Goal: Task Accomplishment & Management: Manage account settings

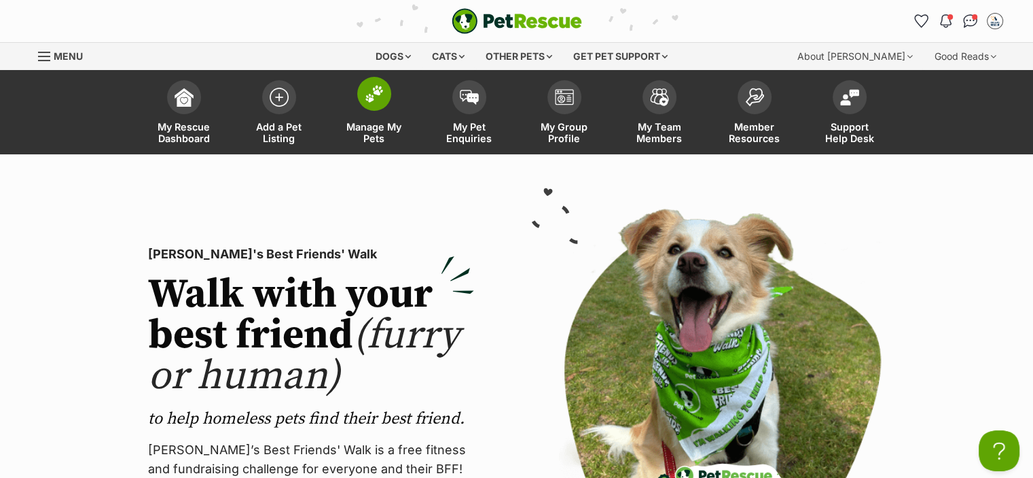
click at [375, 112] on link "Manage My Pets" at bounding box center [374, 113] width 95 height 81
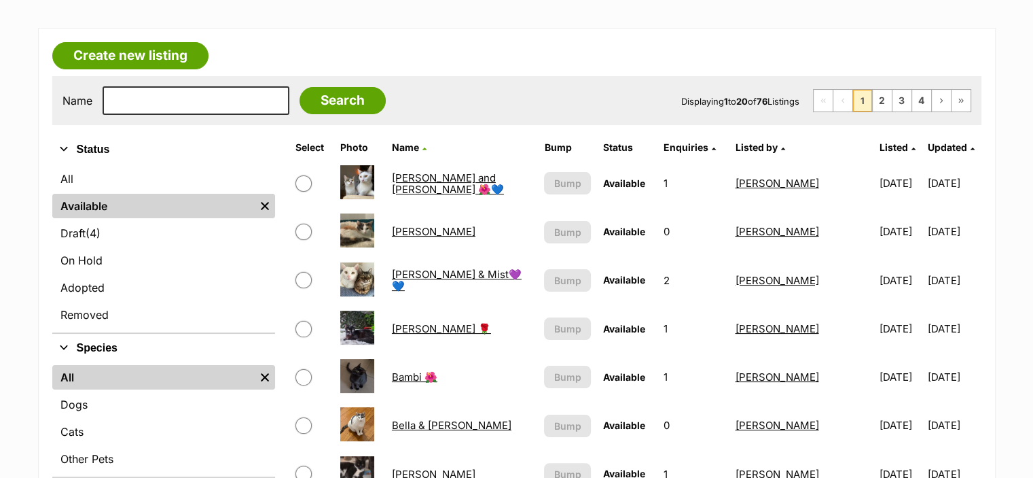
scroll to position [204, 0]
click at [438, 325] on link "Audrey Rose 🌹" at bounding box center [441, 327] width 99 height 13
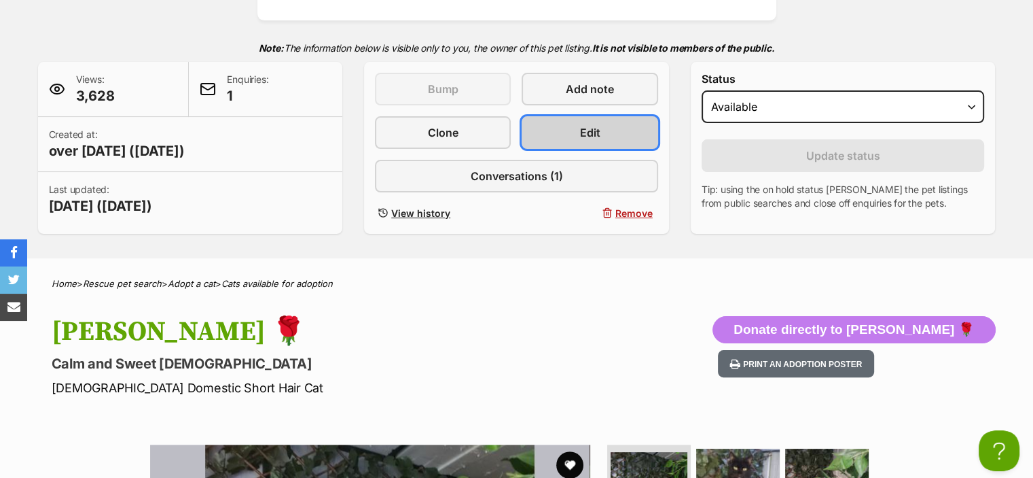
click at [583, 130] on span "Edit" at bounding box center [590, 132] width 20 height 16
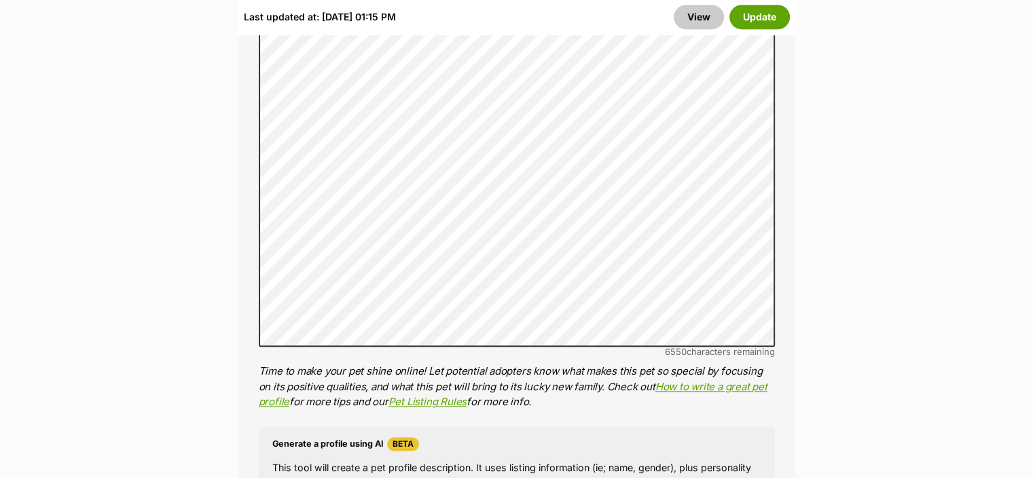
scroll to position [1223, 0]
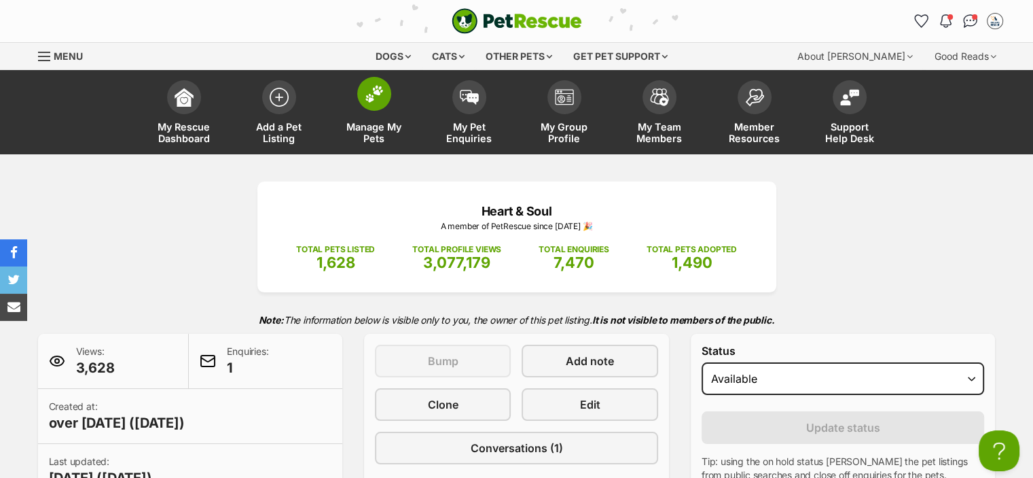
click at [411, 95] on link "Manage My Pets" at bounding box center [374, 113] width 95 height 81
click at [353, 93] on link "Manage My Pets" at bounding box center [374, 113] width 95 height 81
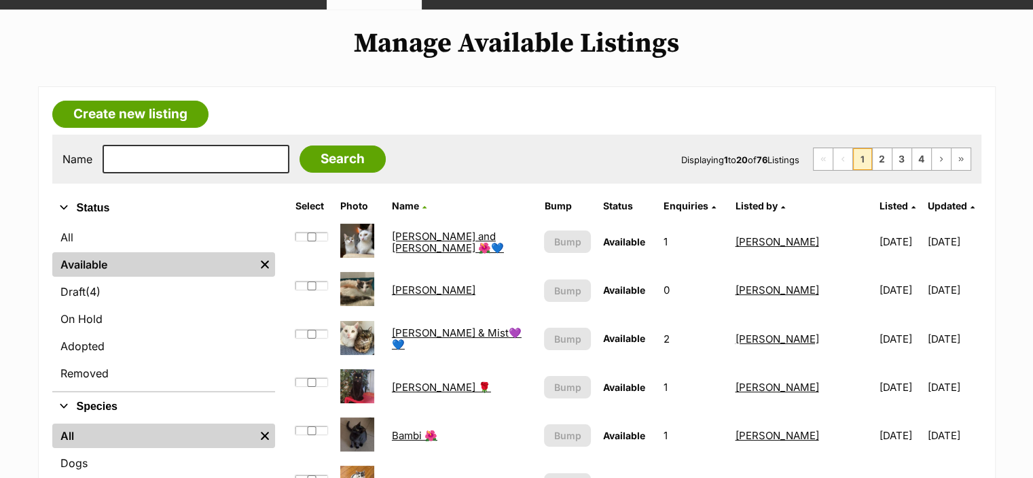
scroll to position [272, 0]
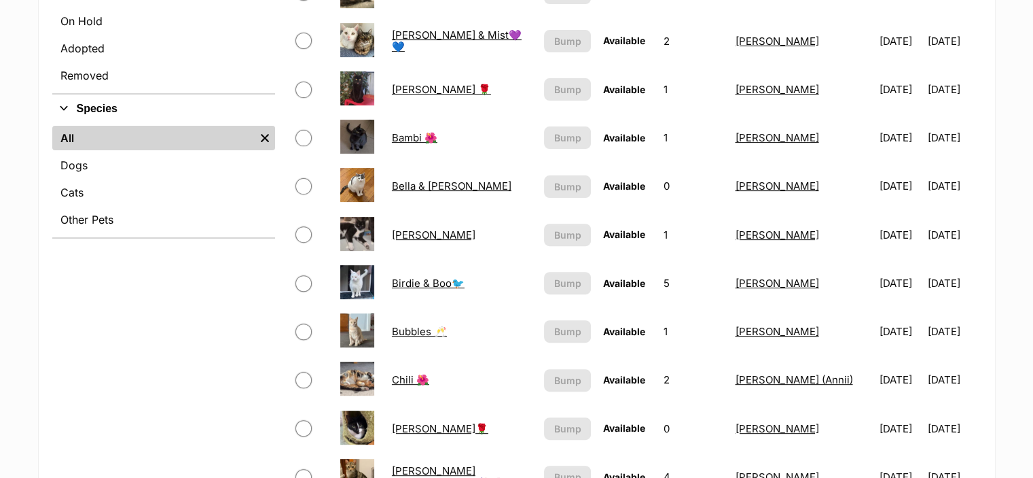
scroll to position [476, 0]
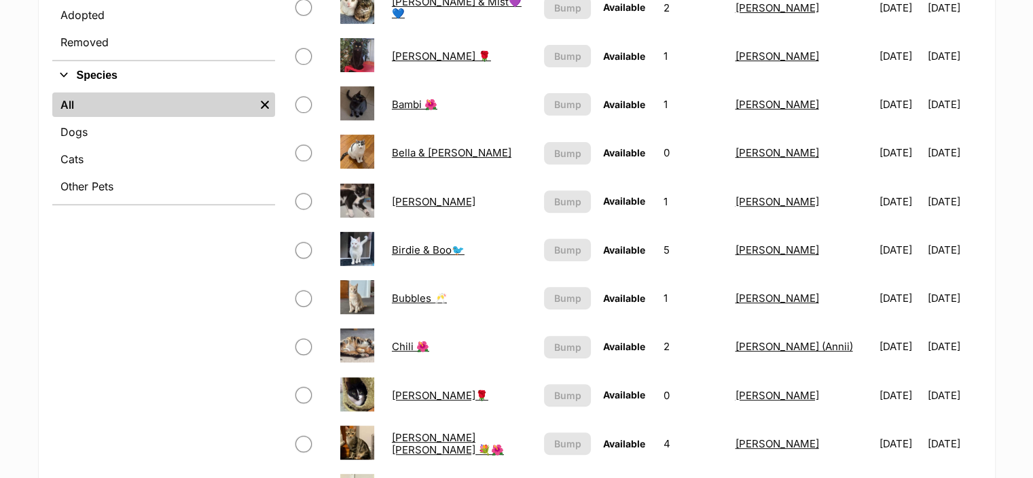
click at [422, 296] on link "Bubbles 🥂" at bounding box center [419, 297] width 55 height 13
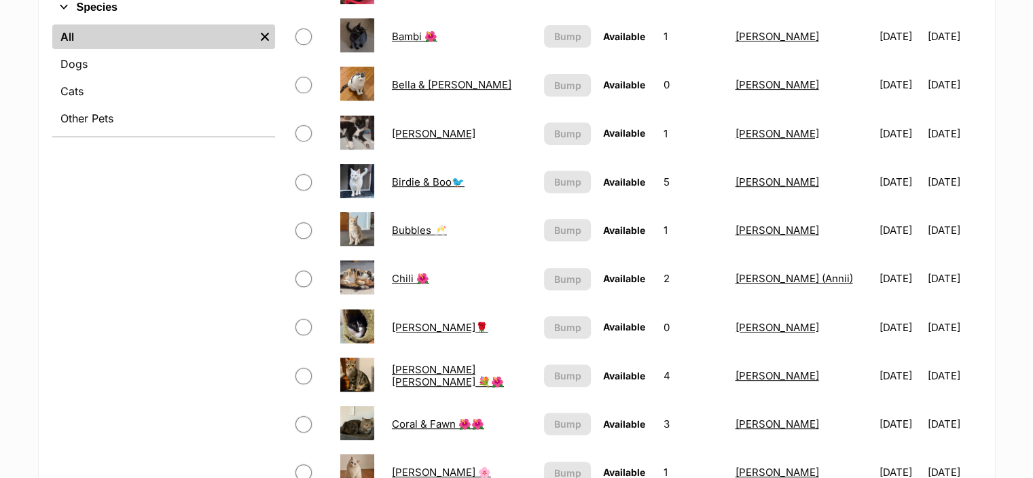
scroll to position [611, 0]
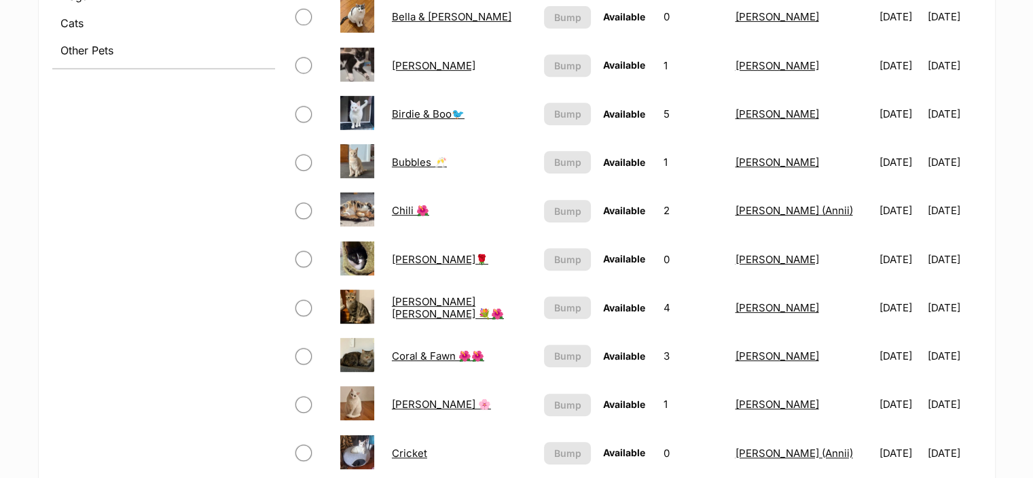
click at [437, 304] on link "[PERSON_NAME] [PERSON_NAME] 💐🌺" at bounding box center [448, 307] width 112 height 24
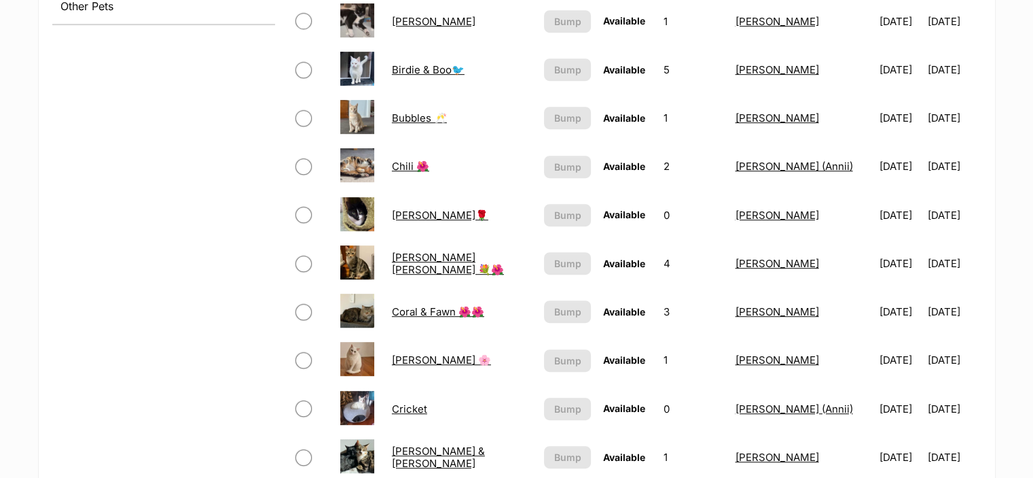
scroll to position [679, 0]
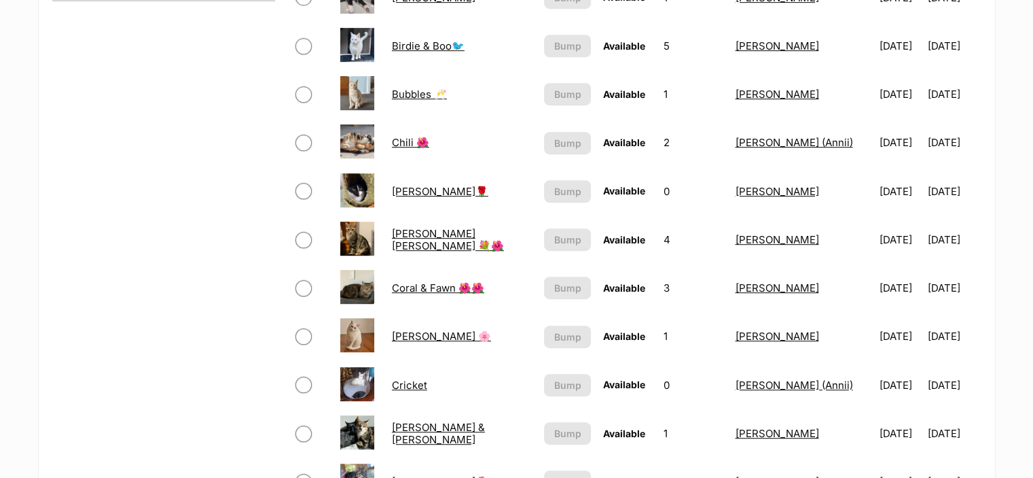
click at [444, 281] on link "Coral & Fawn 🌺🌺" at bounding box center [438, 287] width 92 height 13
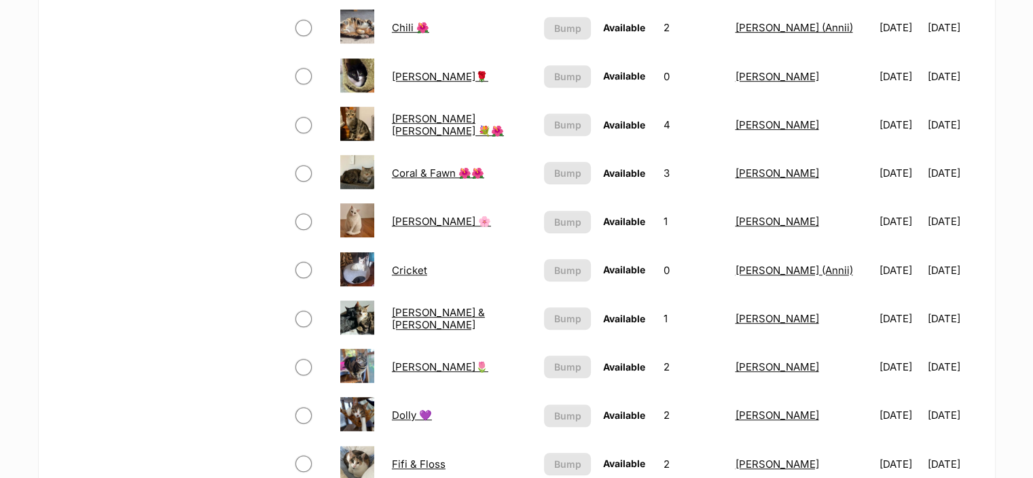
scroll to position [883, 0]
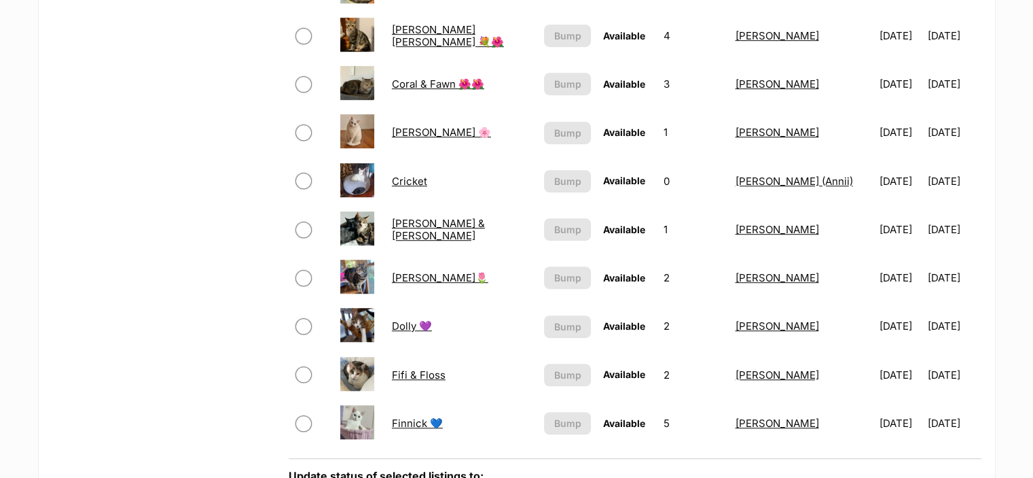
click at [418, 177] on link "Cricket" at bounding box center [409, 181] width 35 height 13
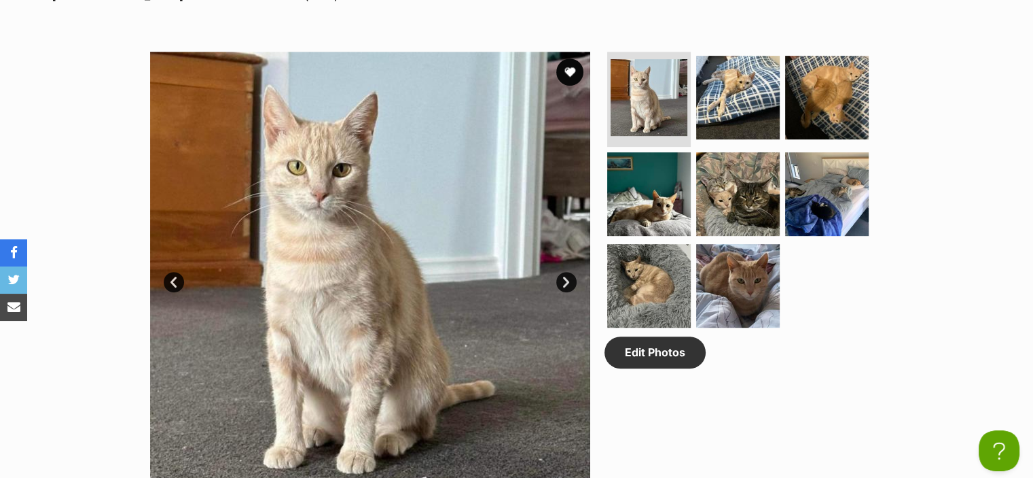
scroll to position [543, 0]
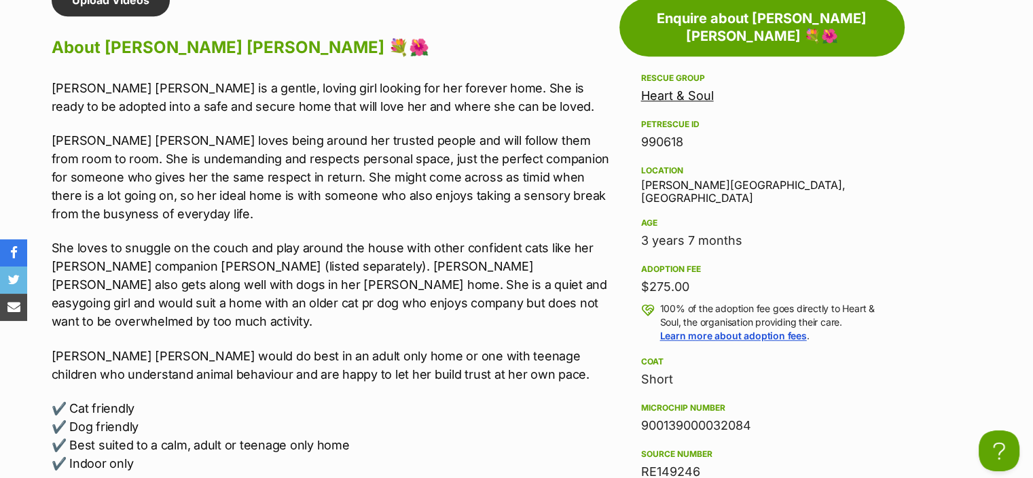
scroll to position [1223, 0]
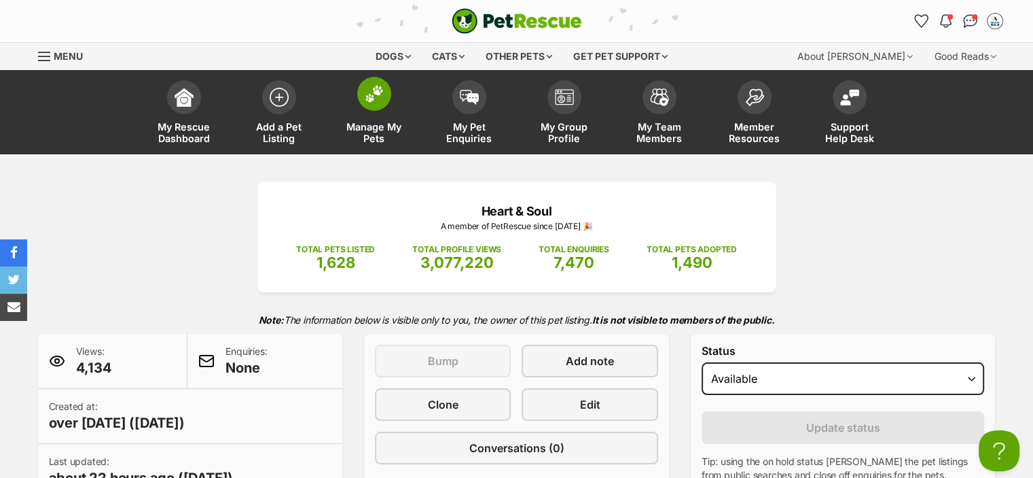
click at [378, 101] on img at bounding box center [374, 94] width 19 height 18
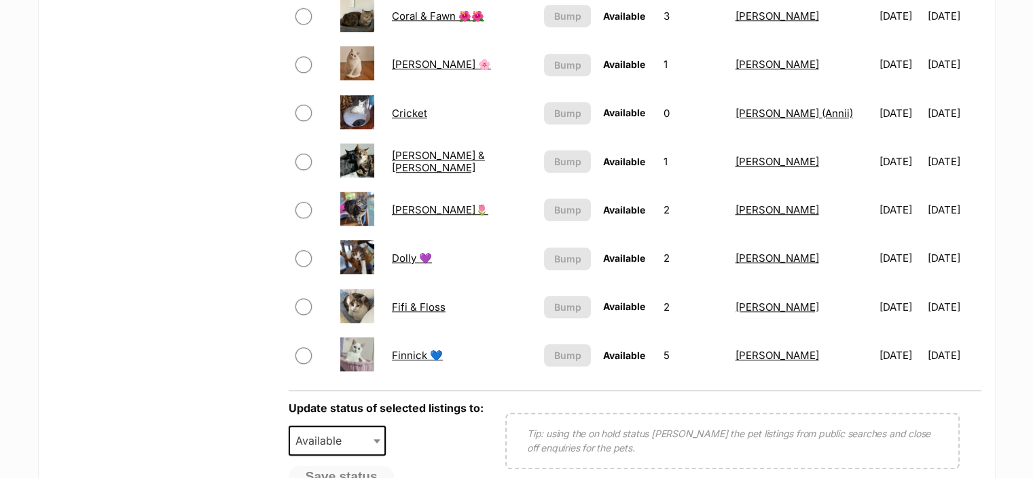
click at [414, 252] on link "Dolly 💜" at bounding box center [412, 257] width 40 height 13
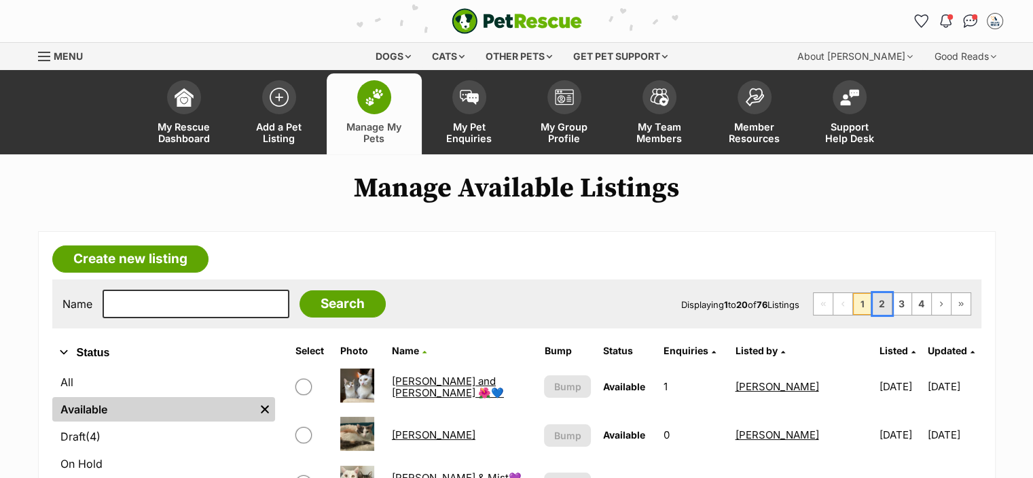
click at [880, 293] on link "2" at bounding box center [882, 304] width 19 height 22
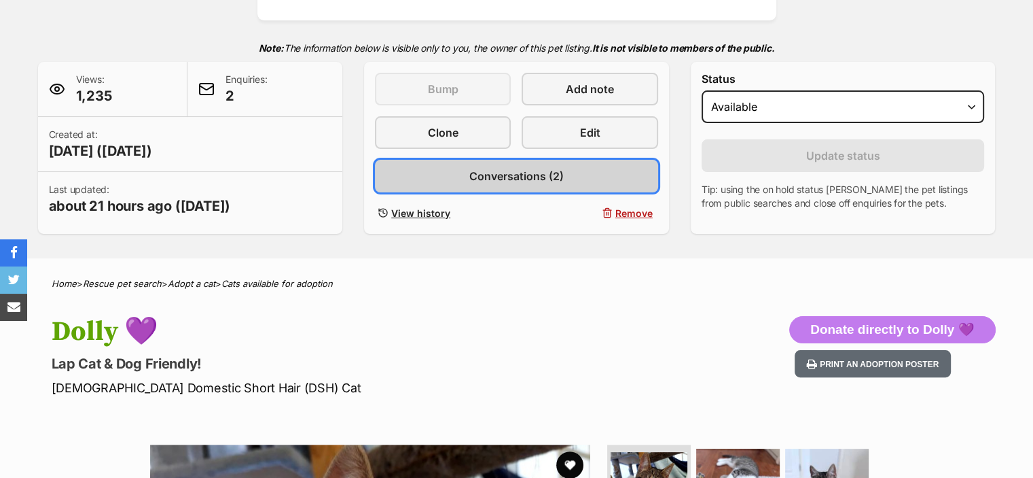
click at [538, 171] on span "Conversations (2)" at bounding box center [516, 176] width 94 height 16
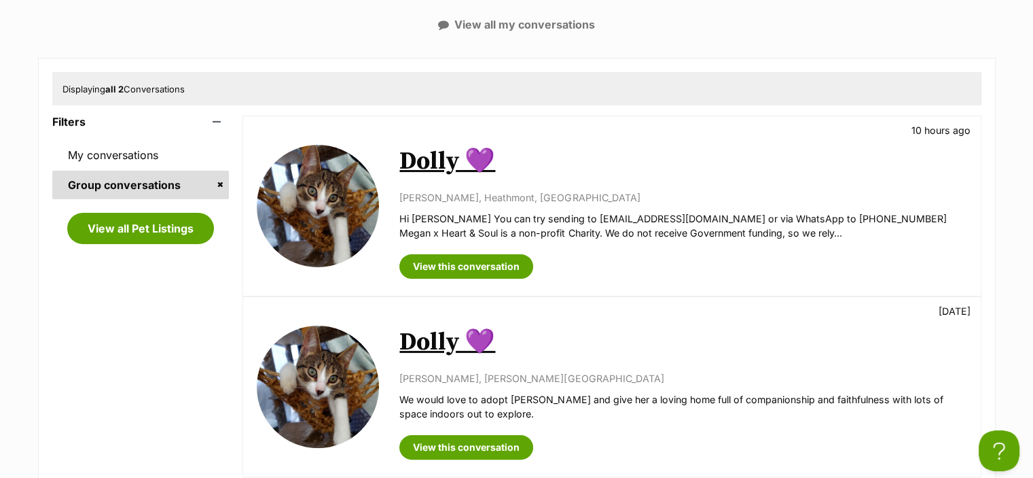
click at [368, 199] on img at bounding box center [318, 206] width 122 height 122
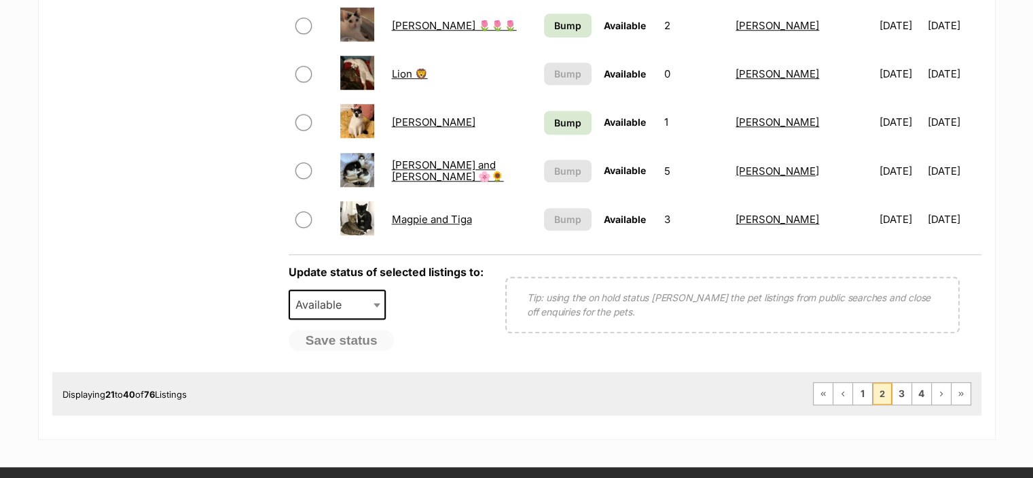
scroll to position [1291, 0]
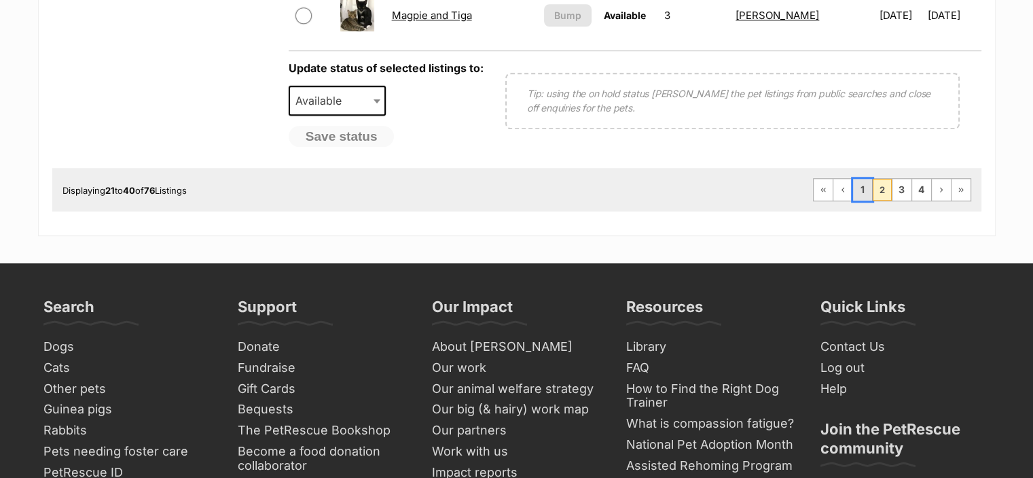
click at [864, 184] on link "1" at bounding box center [862, 190] width 19 height 22
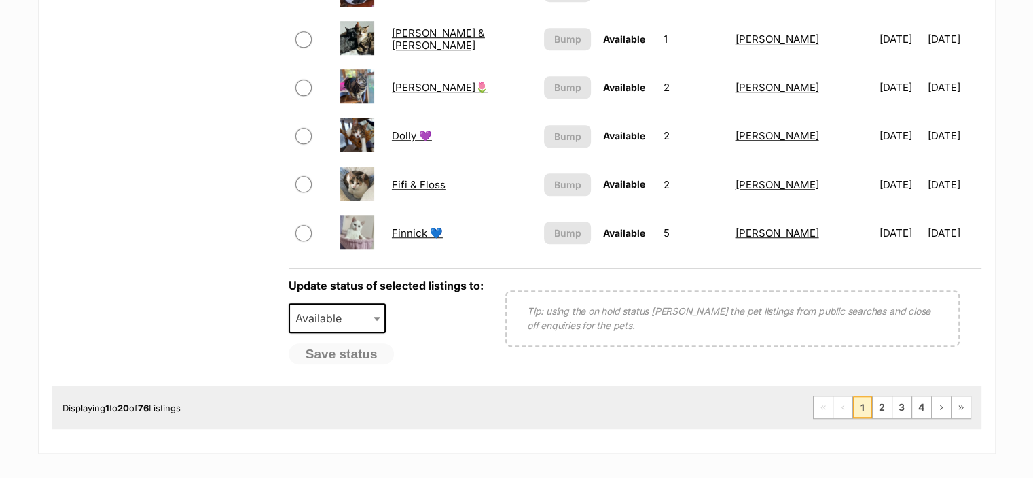
scroll to position [1223, 0]
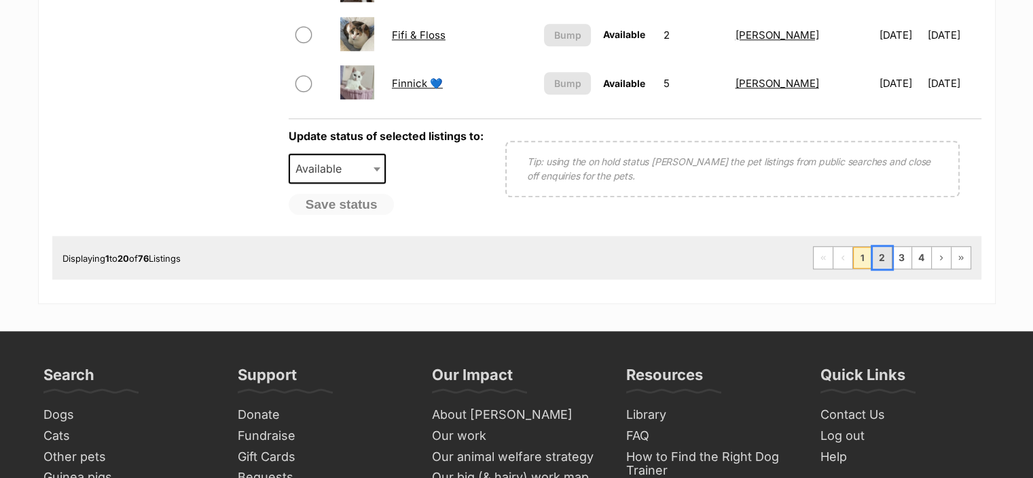
click at [882, 255] on link "2" at bounding box center [882, 258] width 19 height 22
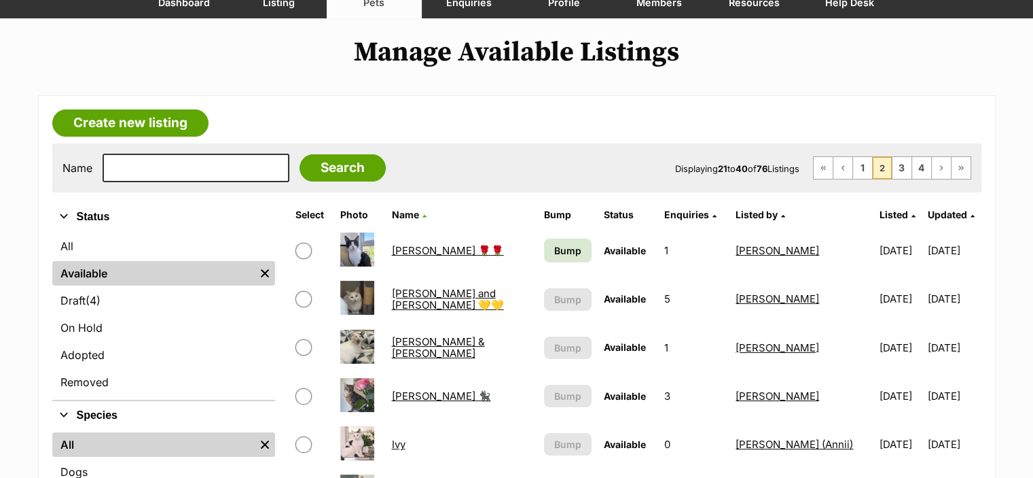
scroll to position [136, 0]
click at [554, 244] on span "Bump" at bounding box center [567, 250] width 27 height 14
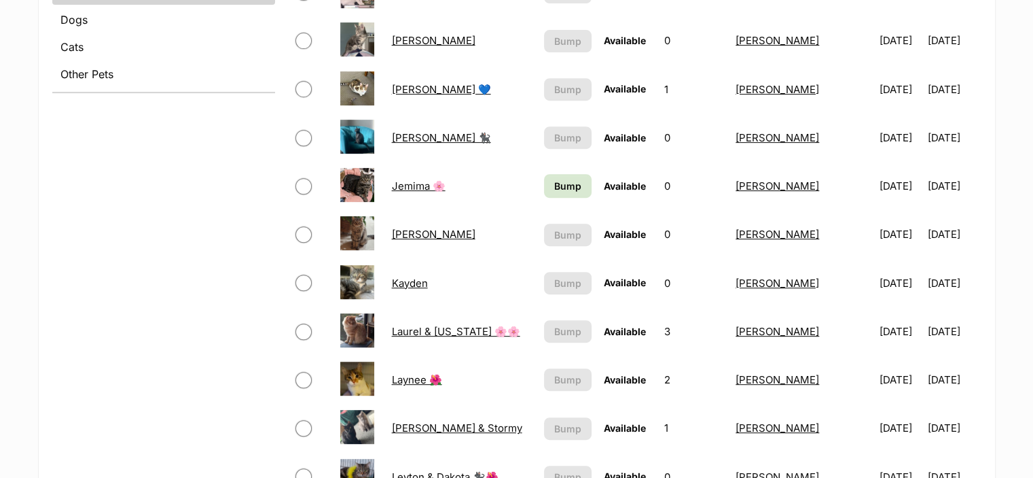
scroll to position [611, 0]
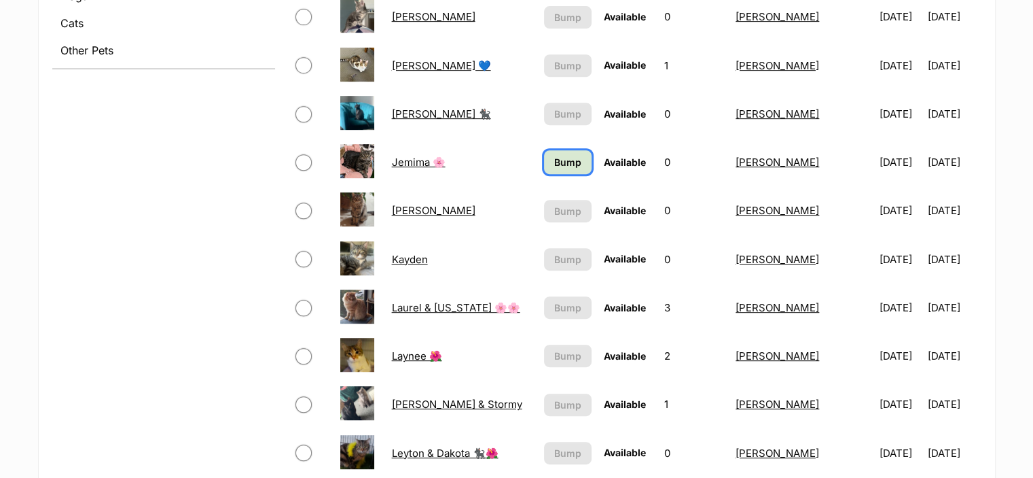
click at [563, 160] on span "Bump" at bounding box center [567, 162] width 27 height 14
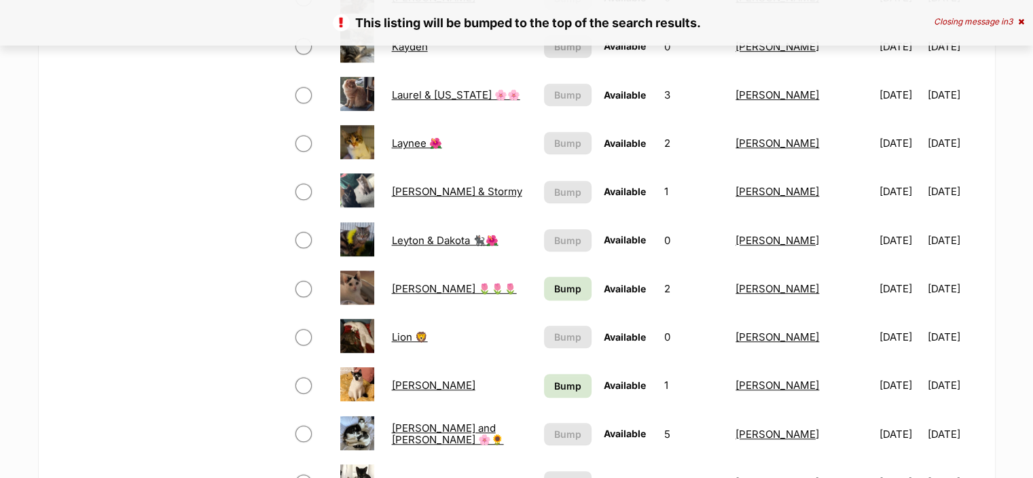
scroll to position [883, 0]
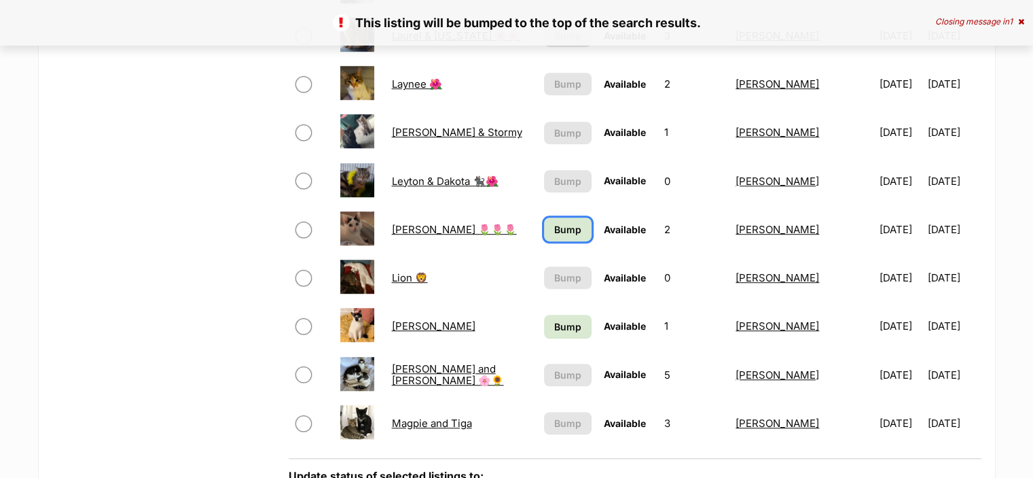
click at [567, 230] on span "Bump" at bounding box center [567, 229] width 27 height 14
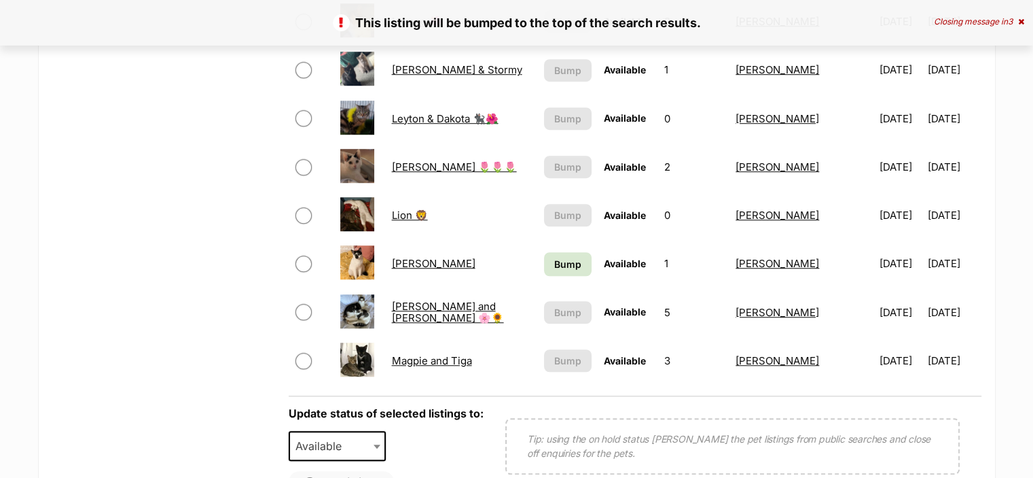
scroll to position [951, 0]
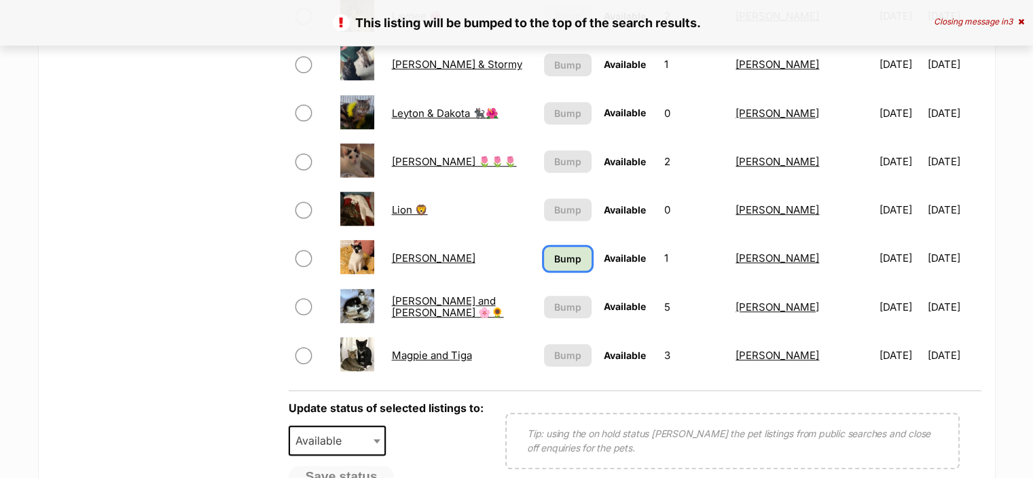
click at [573, 258] on link "Bump" at bounding box center [568, 259] width 48 height 24
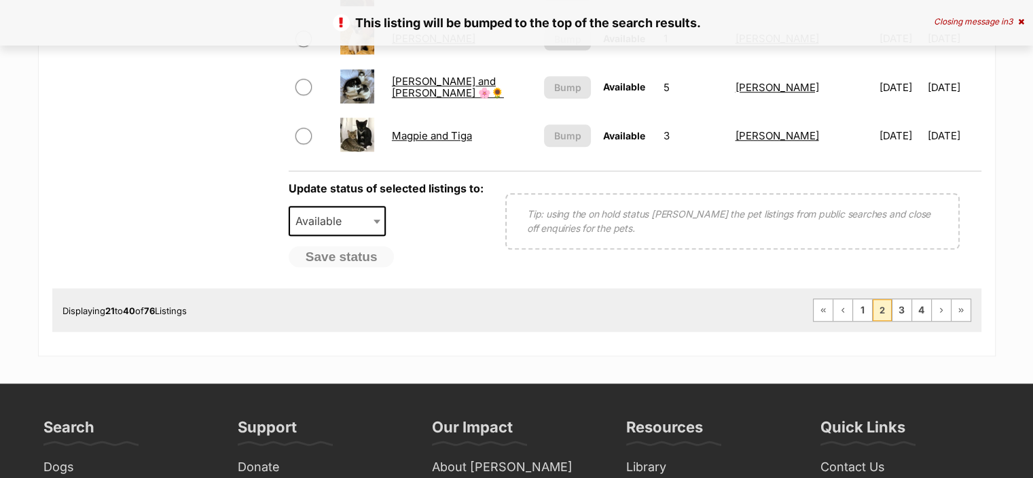
scroll to position [1223, 0]
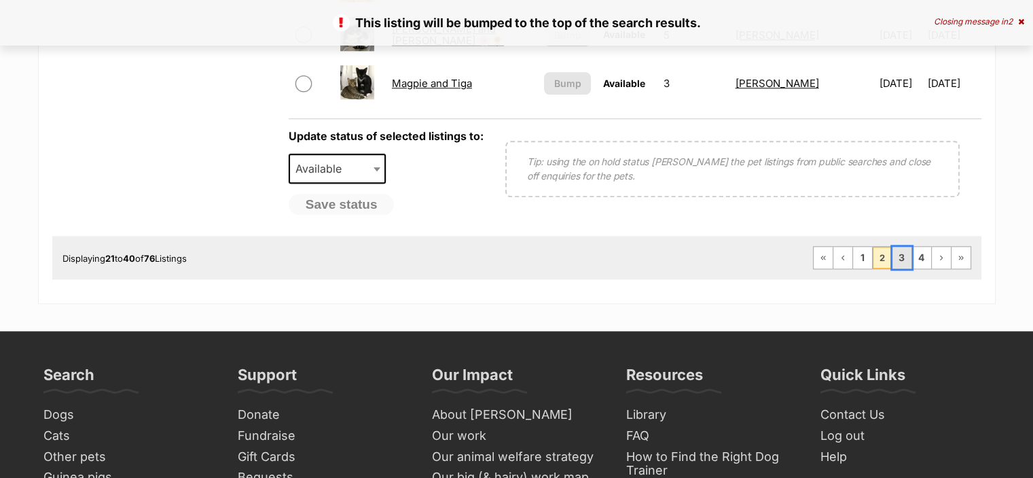
click at [908, 253] on link "3" at bounding box center [902, 258] width 19 height 22
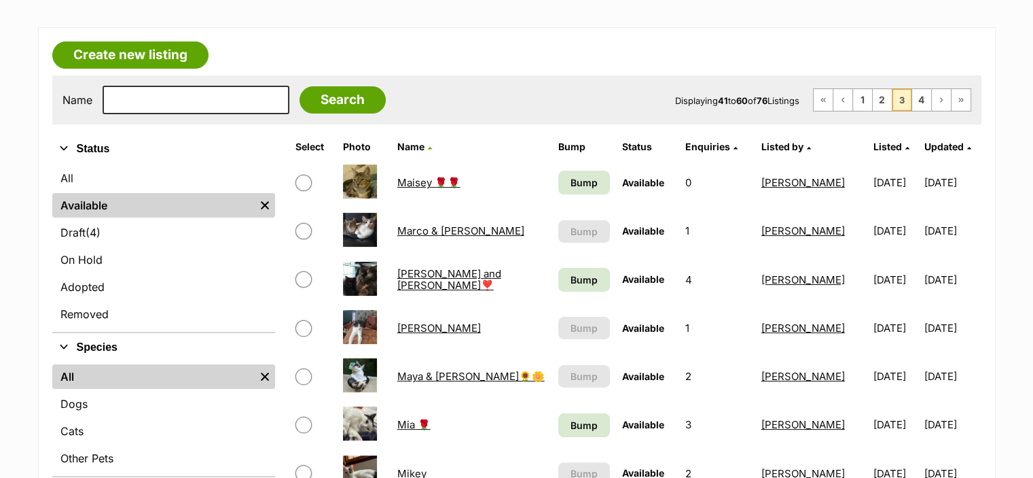
scroll to position [204, 0]
click at [571, 177] on span "Bump" at bounding box center [584, 182] width 27 height 14
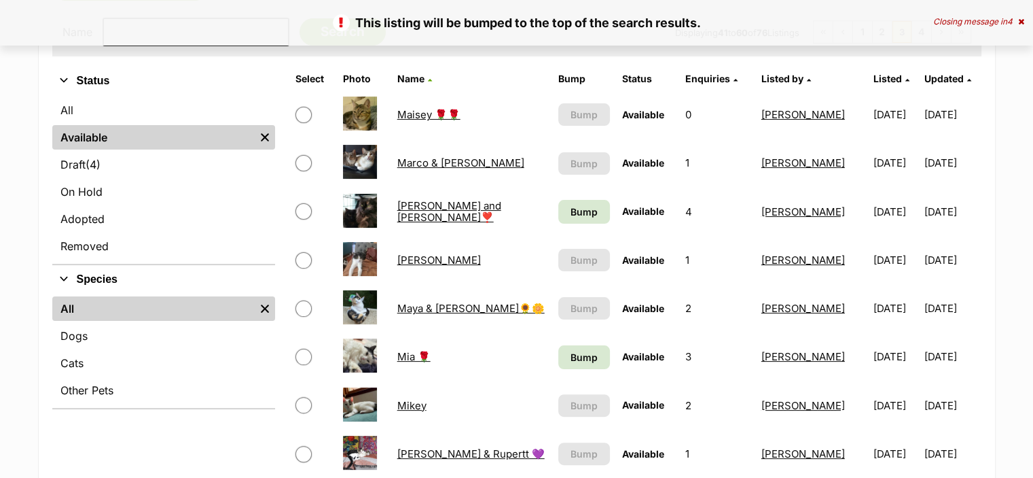
click at [560, 195] on td "Bump" at bounding box center [584, 211] width 63 height 47
click at [571, 204] on span "Bump" at bounding box center [584, 211] width 27 height 14
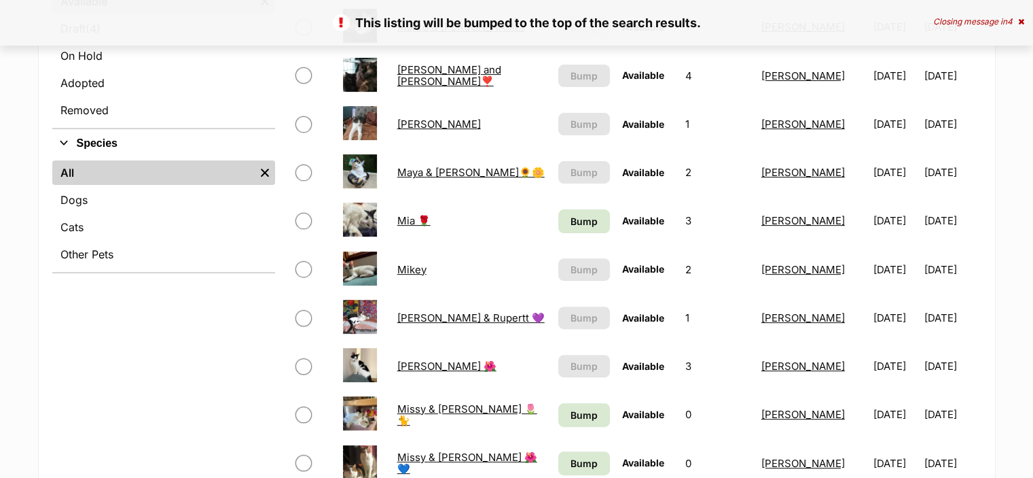
scroll to position [408, 0]
click at [573, 220] on span "Bump" at bounding box center [584, 221] width 27 height 14
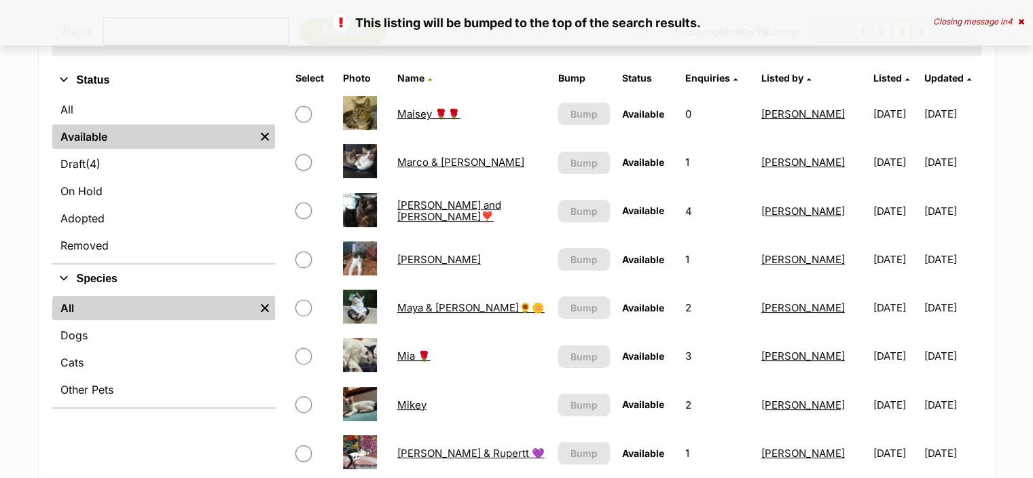
scroll to position [543, 0]
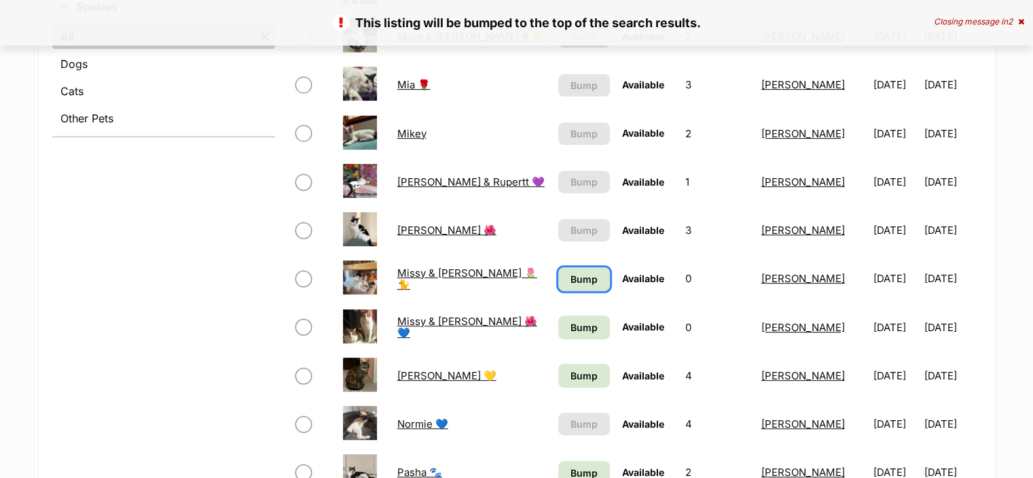
click at [571, 272] on span "Bump" at bounding box center [584, 279] width 27 height 14
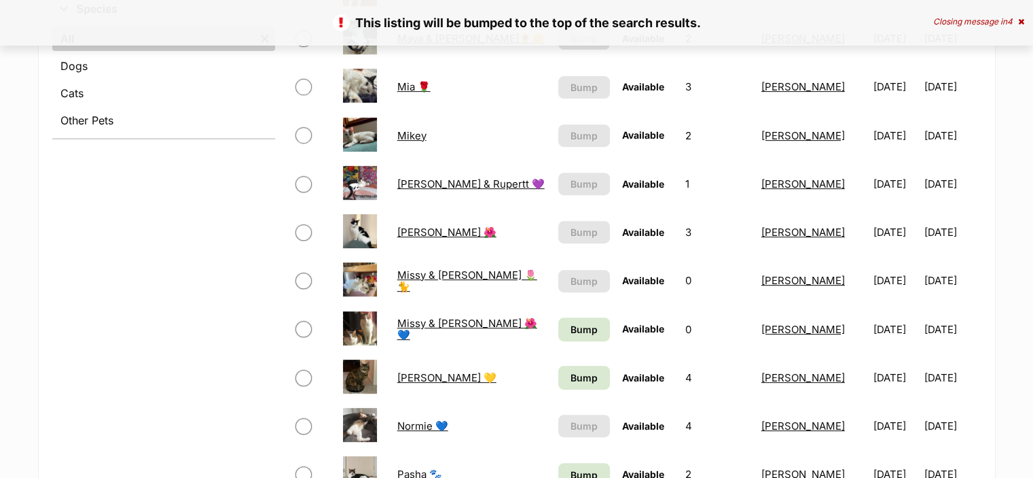
scroll to position [611, 0]
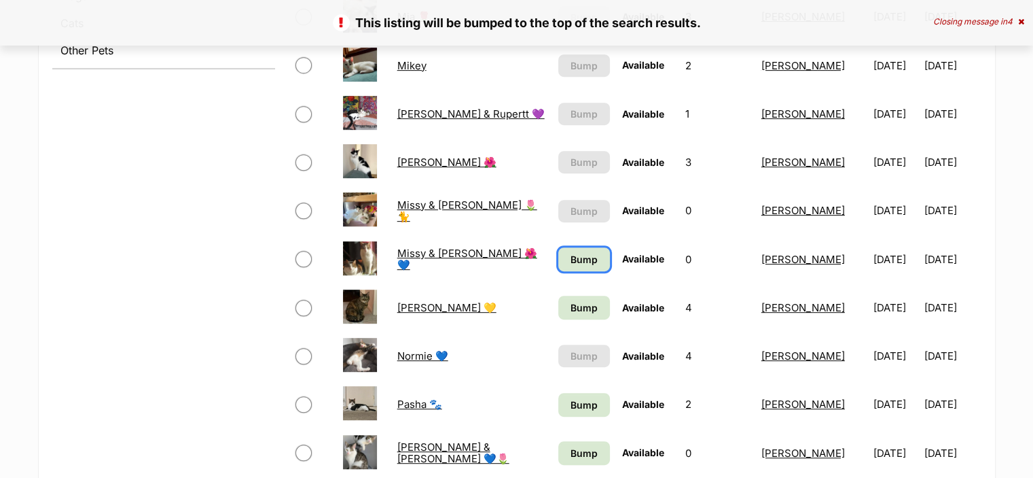
click at [571, 253] on span "Bump" at bounding box center [584, 259] width 27 height 14
click at [571, 304] on span "Bump" at bounding box center [584, 307] width 27 height 14
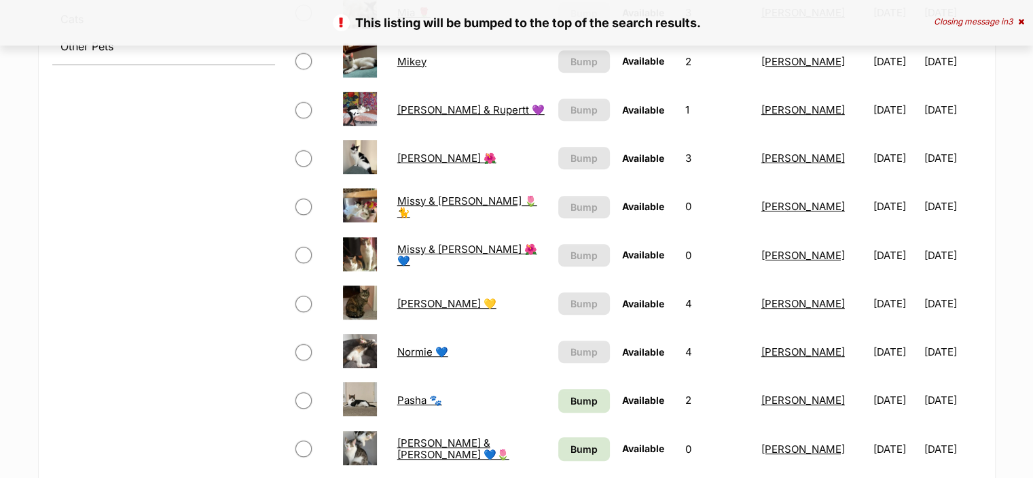
scroll to position [679, 0]
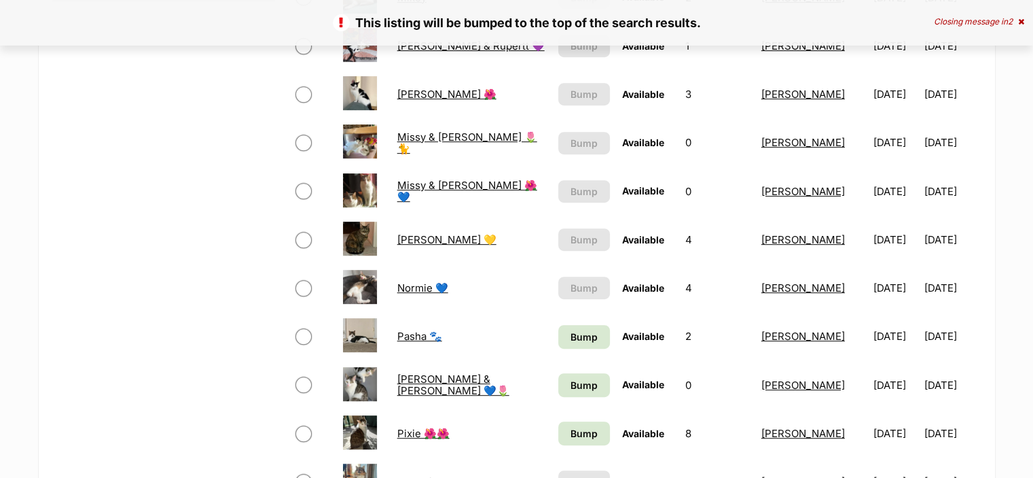
click at [412, 282] on link "Normie 💙" at bounding box center [422, 287] width 51 height 13
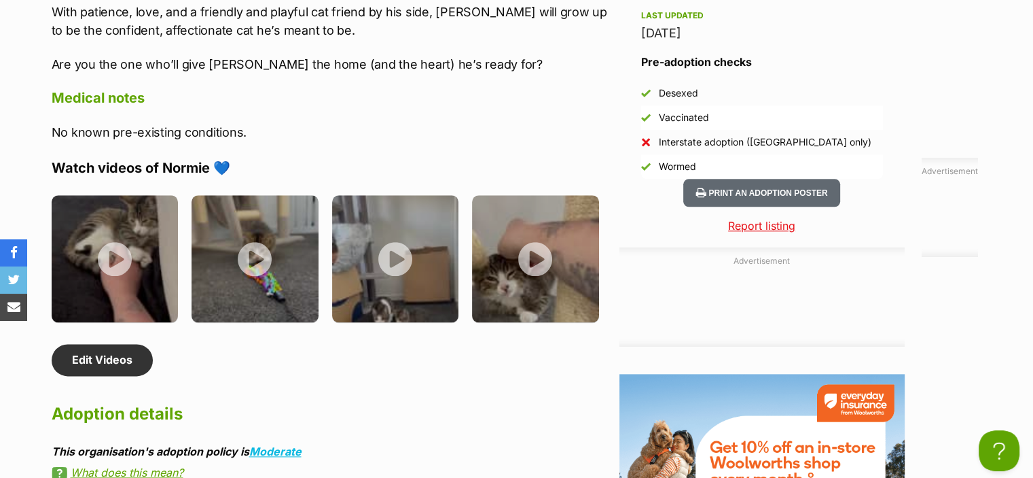
scroll to position [1698, 0]
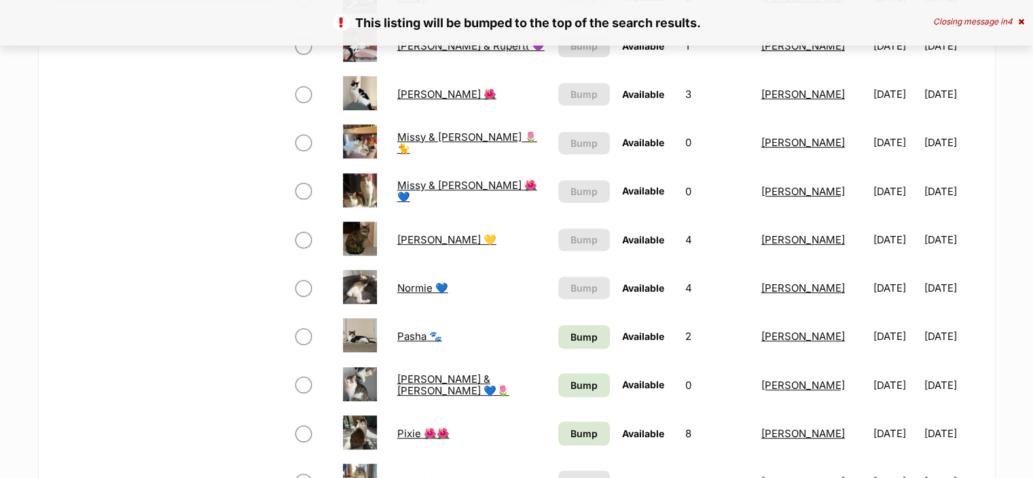
scroll to position [679, 0]
click at [571, 334] on span "Bump" at bounding box center [584, 336] width 27 height 14
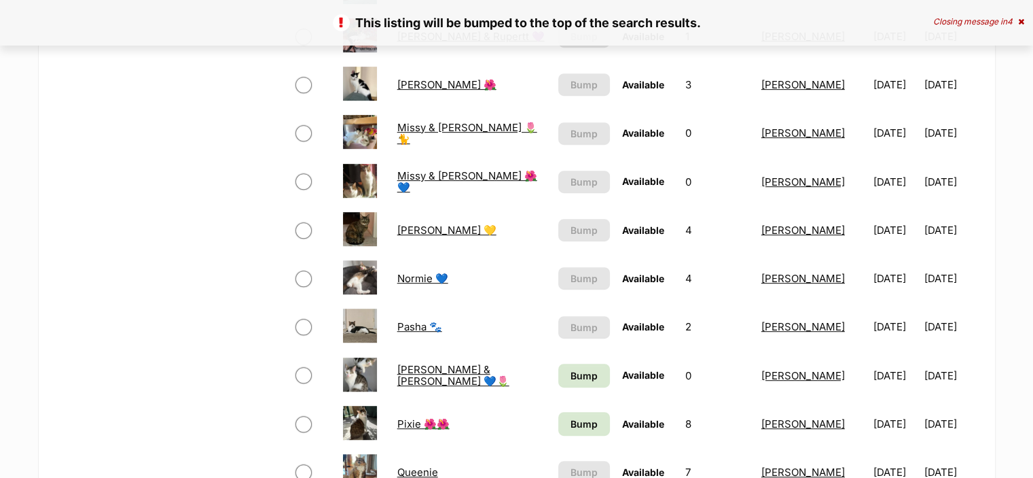
scroll to position [815, 0]
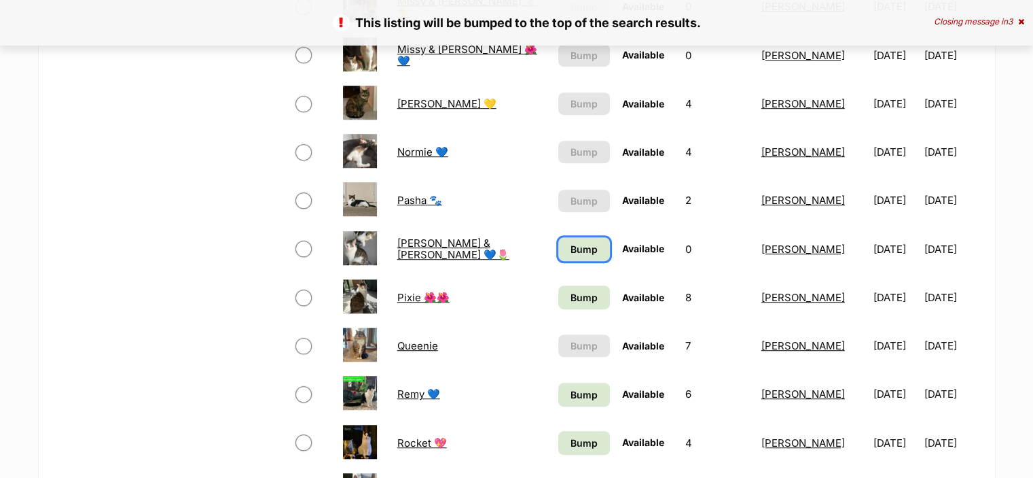
click at [571, 246] on span "Bump" at bounding box center [584, 249] width 27 height 14
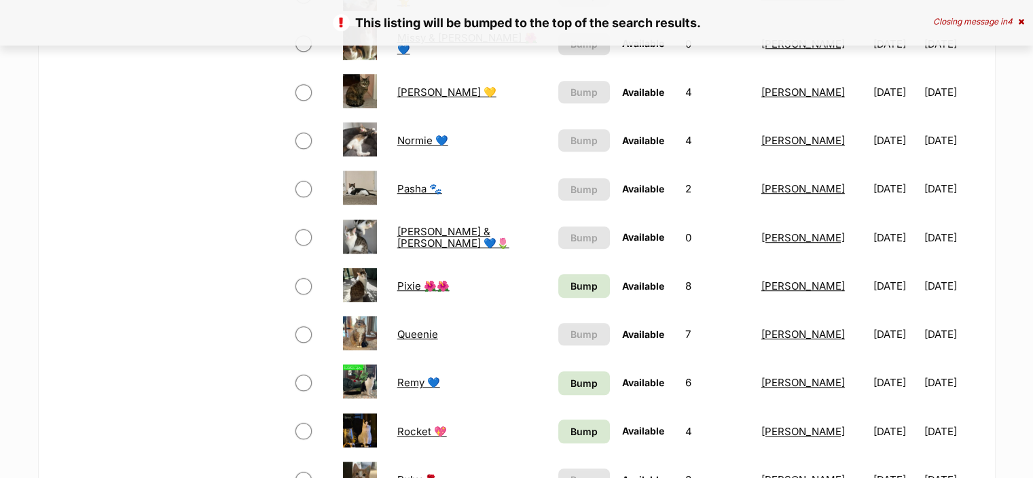
scroll to position [951, 0]
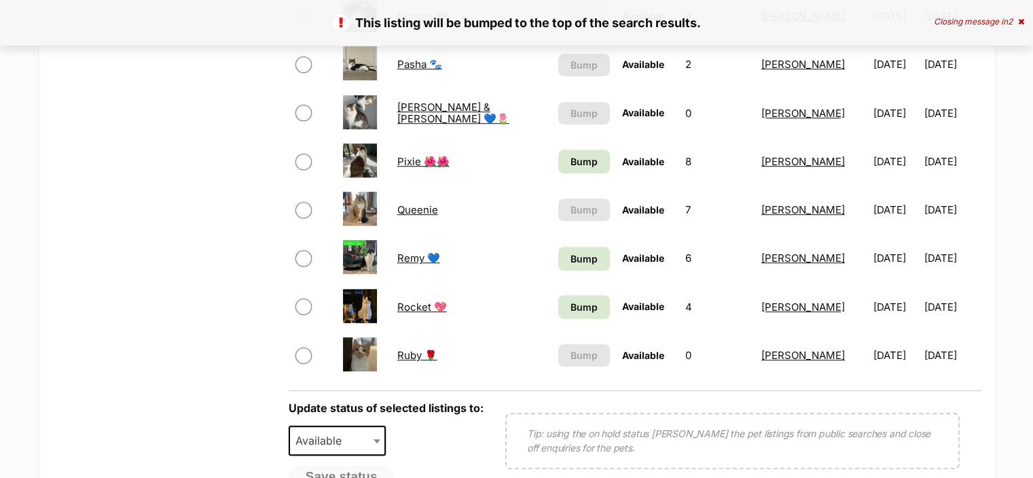
click at [553, 160] on td "Bump" at bounding box center [584, 161] width 63 height 47
click at [571, 165] on span "Bump" at bounding box center [584, 161] width 27 height 14
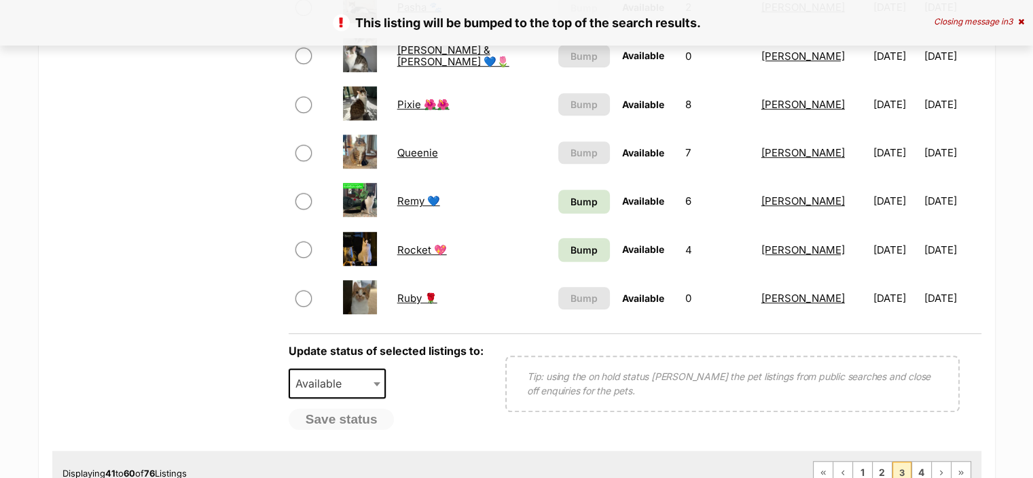
scroll to position [1019, 0]
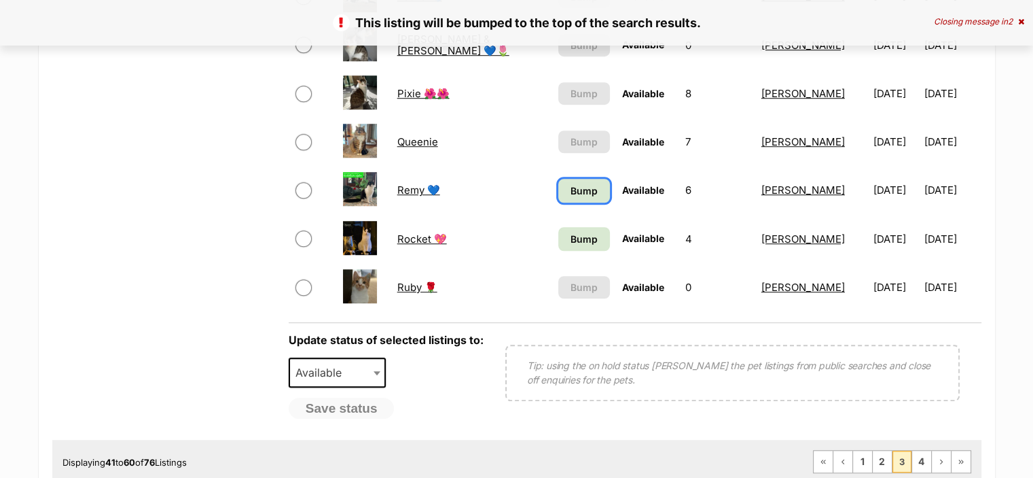
click at [571, 188] on span "Bump" at bounding box center [584, 190] width 27 height 14
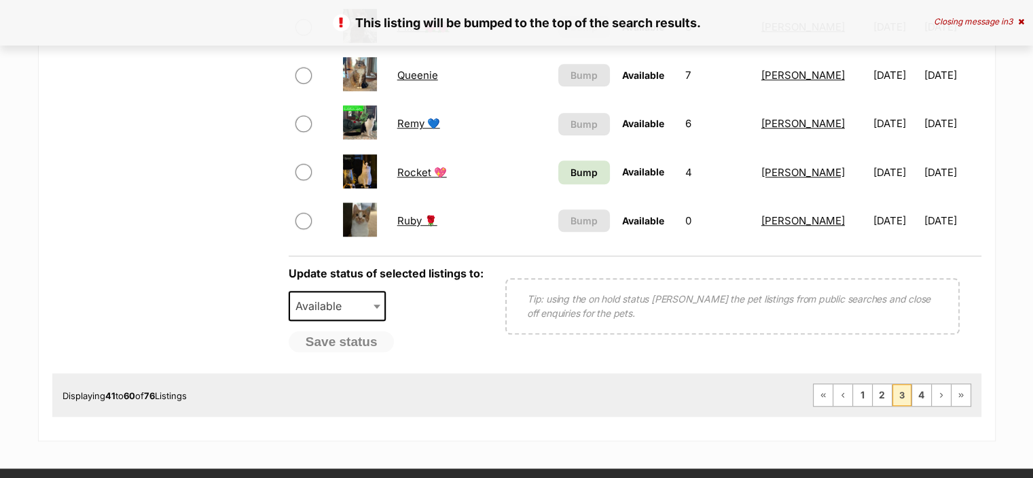
scroll to position [1087, 0]
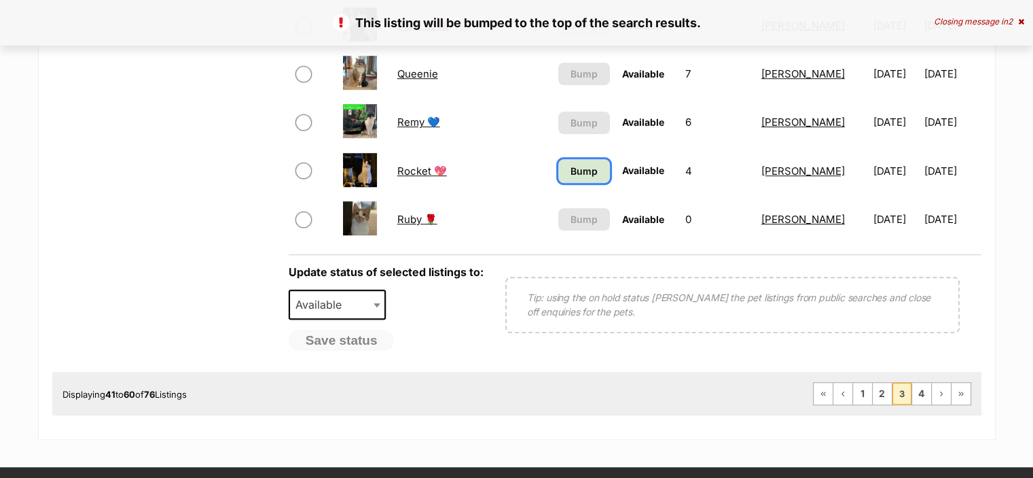
click at [571, 176] on span "Bump" at bounding box center [584, 171] width 27 height 14
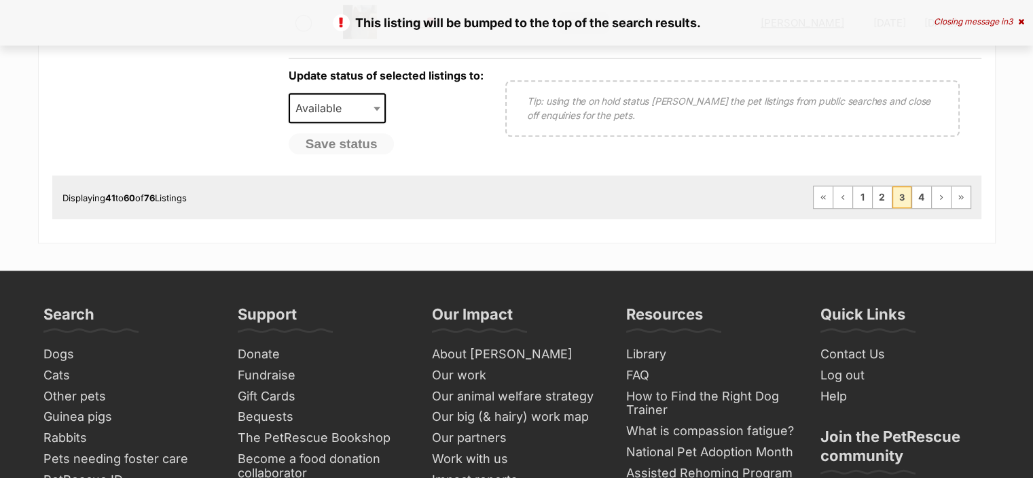
scroll to position [1291, 0]
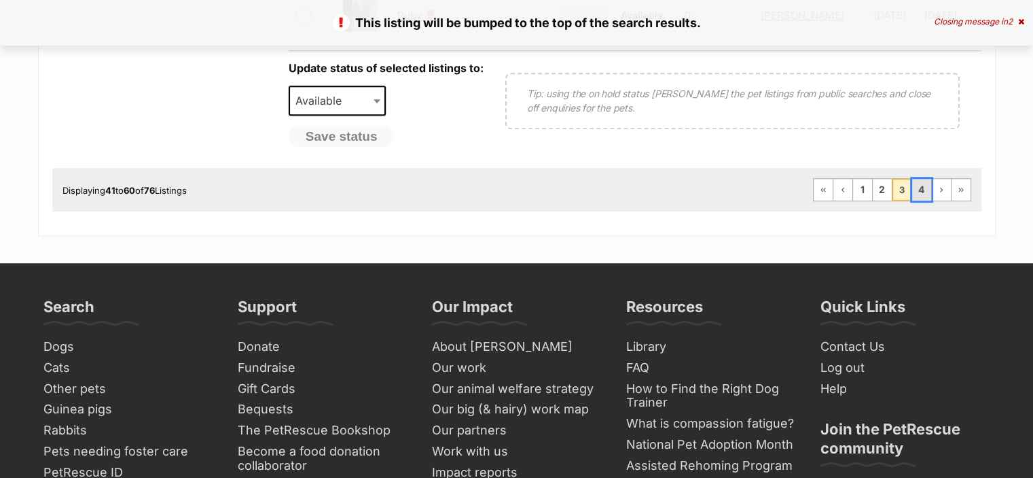
click at [925, 183] on link "4" at bounding box center [921, 190] width 19 height 22
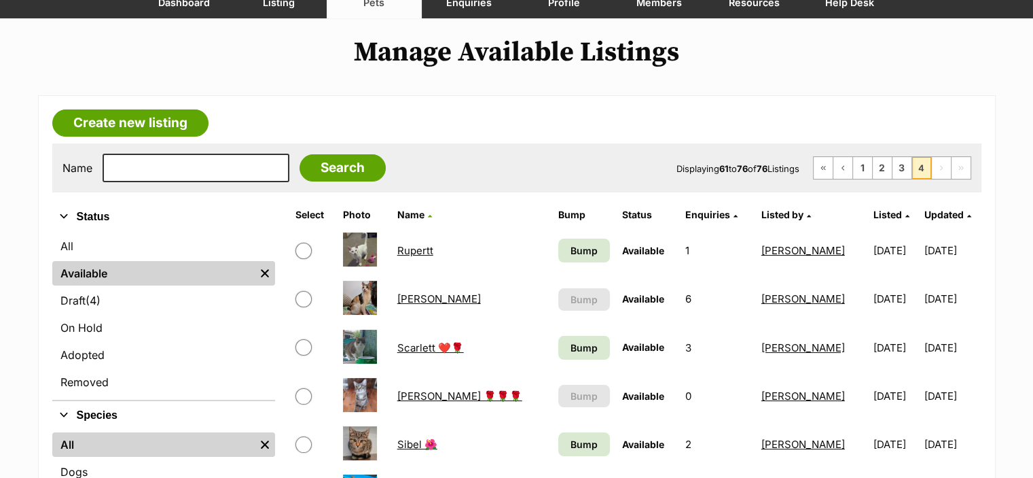
scroll to position [136, 0]
click at [569, 252] on link "Bump" at bounding box center [584, 250] width 52 height 24
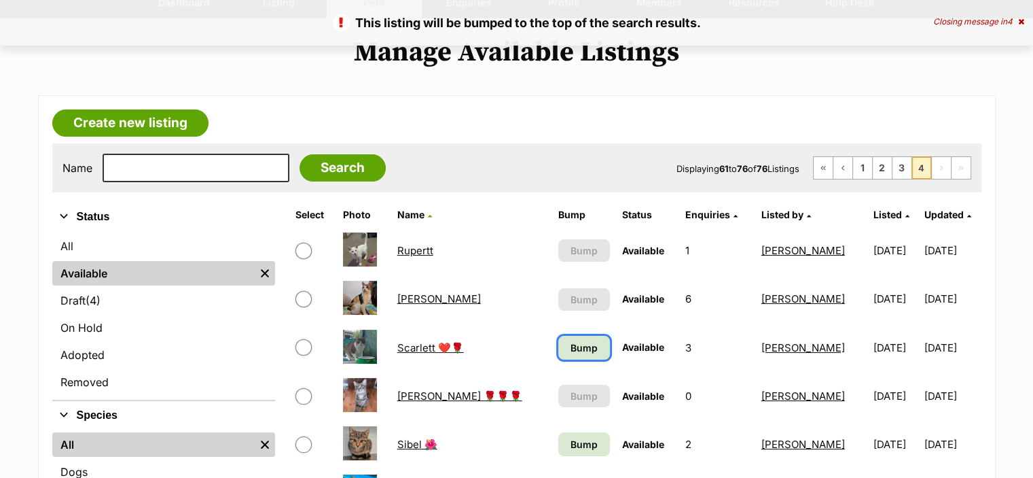
click at [558, 336] on link "Bump" at bounding box center [584, 348] width 52 height 24
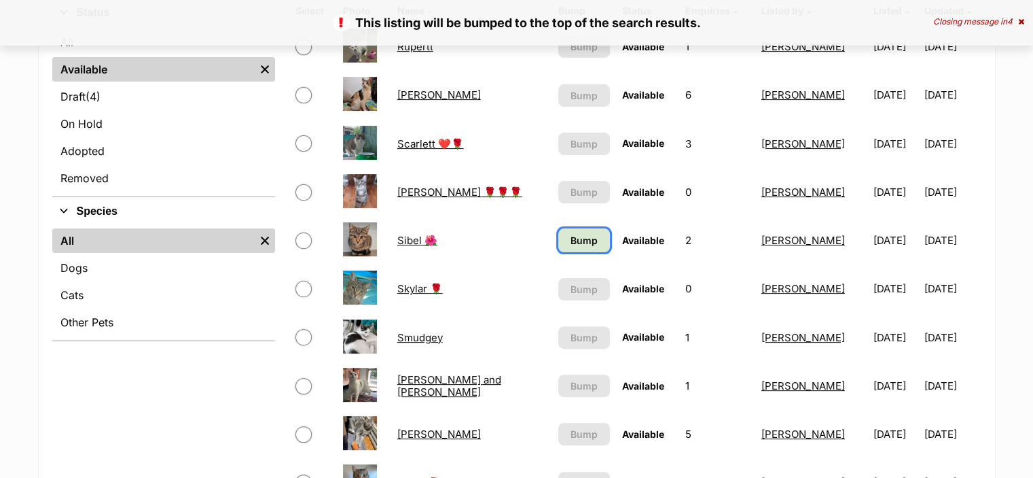
click at [571, 236] on span "Bump" at bounding box center [584, 240] width 27 height 14
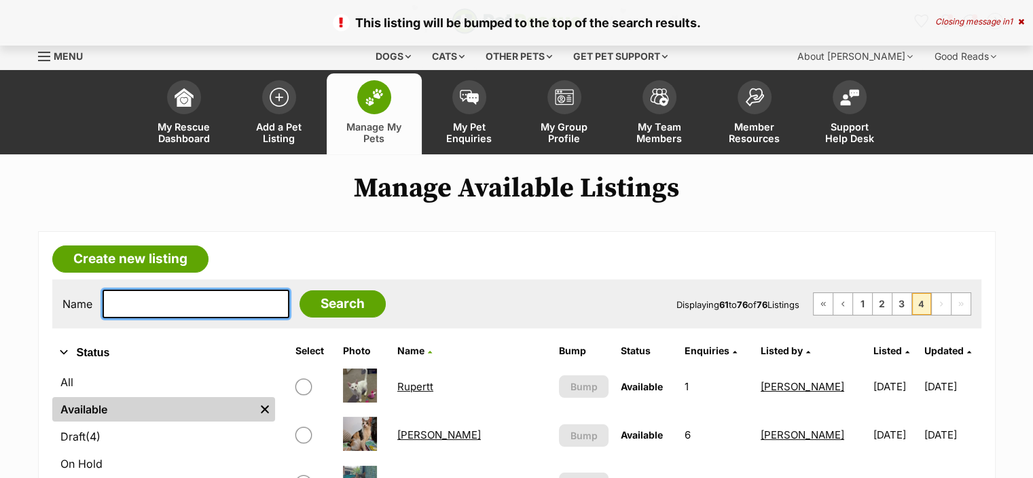
click at [209, 291] on input "text" at bounding box center [196, 303] width 187 height 29
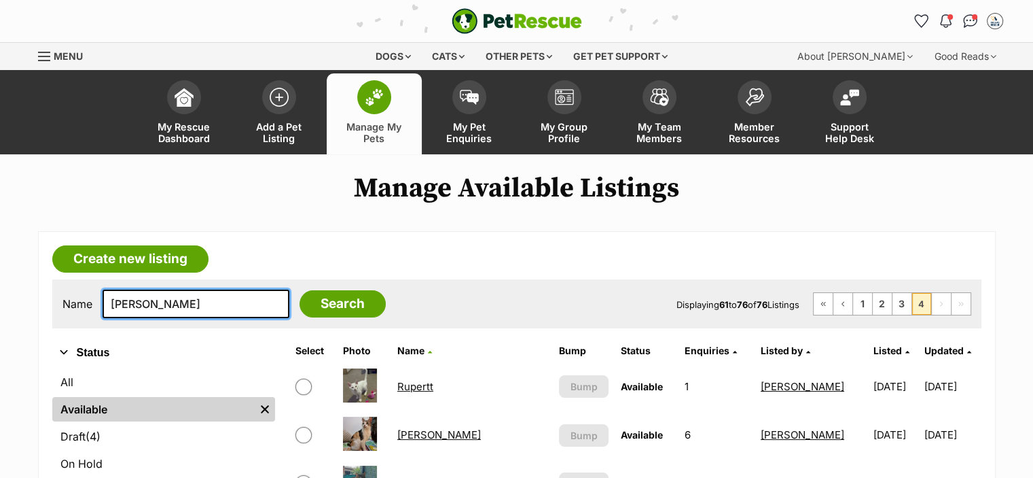
type input "MINDY"
click at [300, 290] on input "Search" at bounding box center [343, 303] width 86 height 27
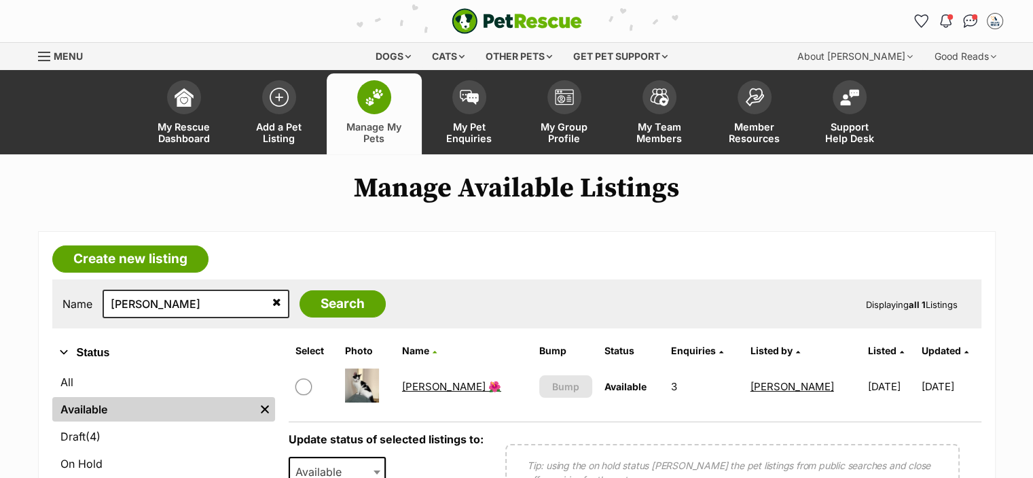
click at [422, 382] on link "[PERSON_NAME] 🌺" at bounding box center [451, 386] width 99 height 13
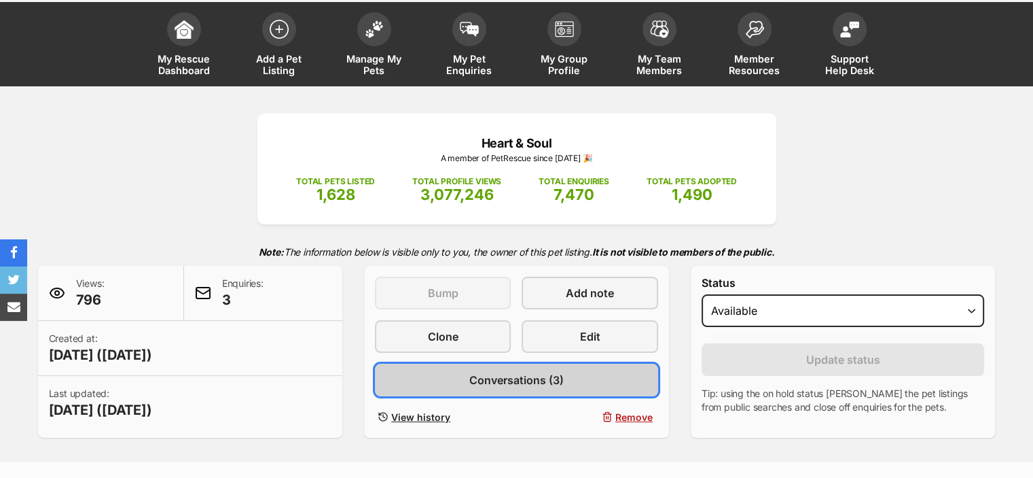
click at [569, 380] on link "Conversations (3)" at bounding box center [516, 379] width 283 height 33
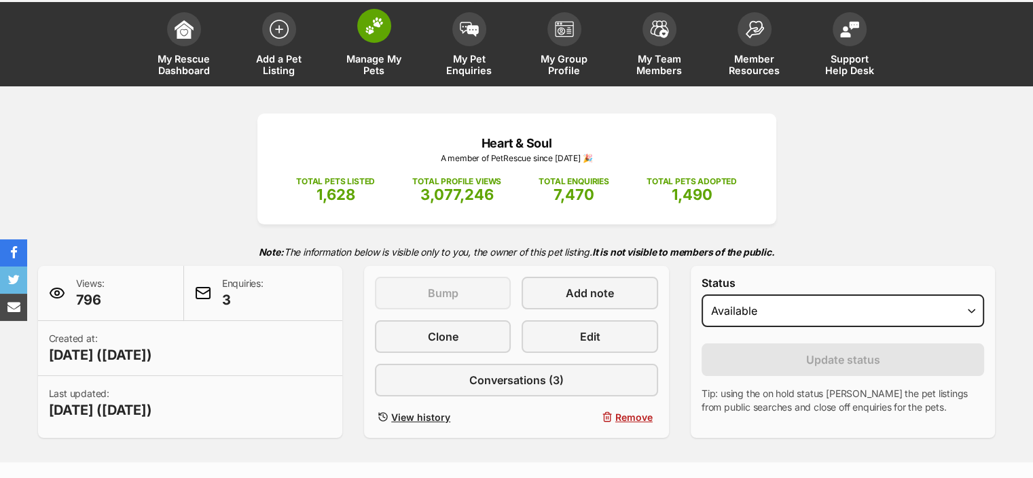
click at [391, 26] on link "Manage My Pets" at bounding box center [374, 45] width 95 height 81
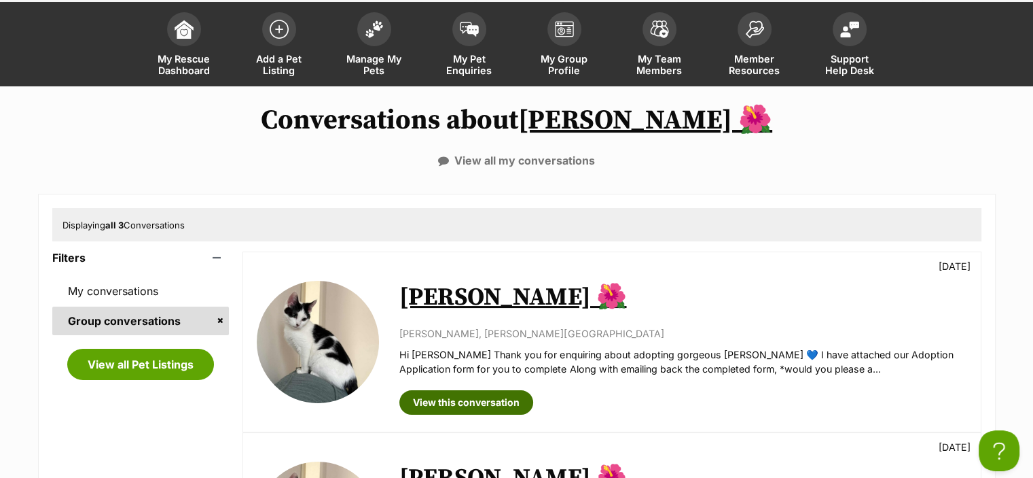
click at [497, 408] on link "View this conversation" at bounding box center [466, 402] width 134 height 24
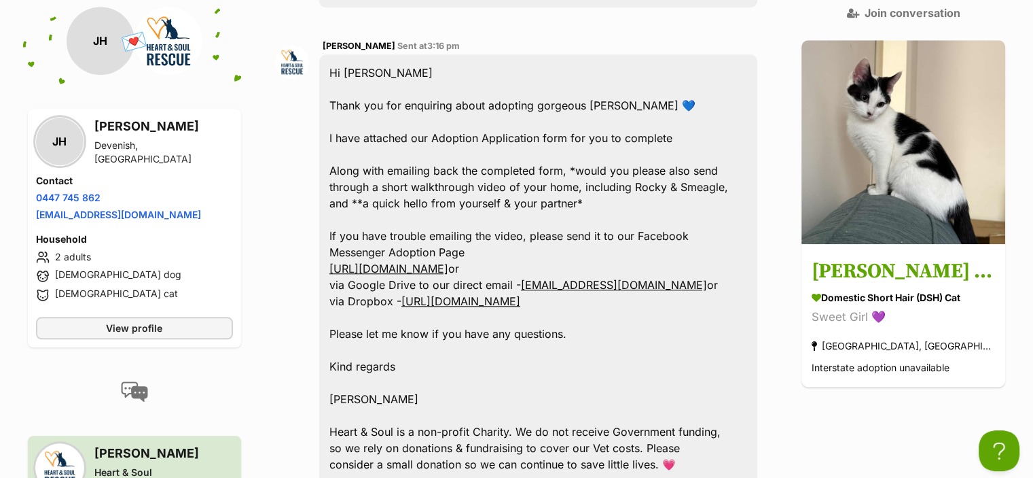
scroll to position [1348, 0]
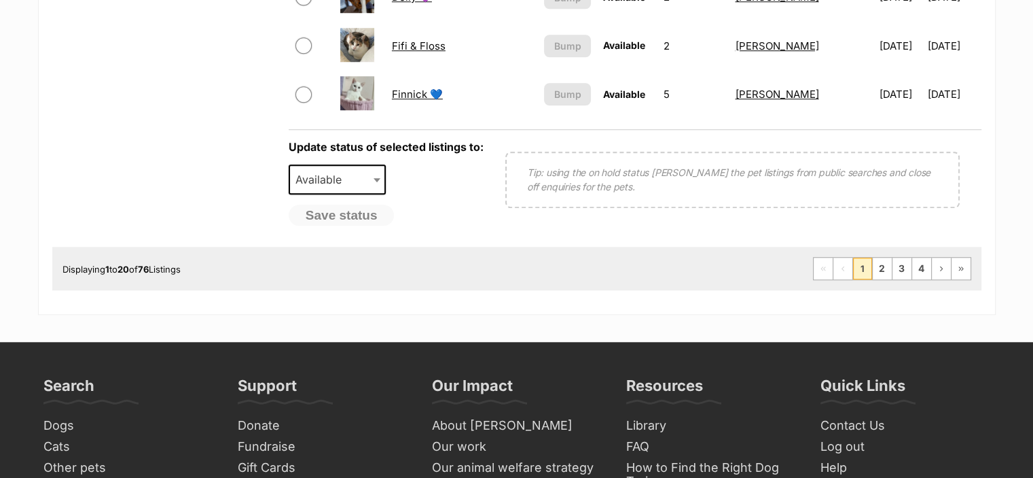
scroll to position [1087, 0]
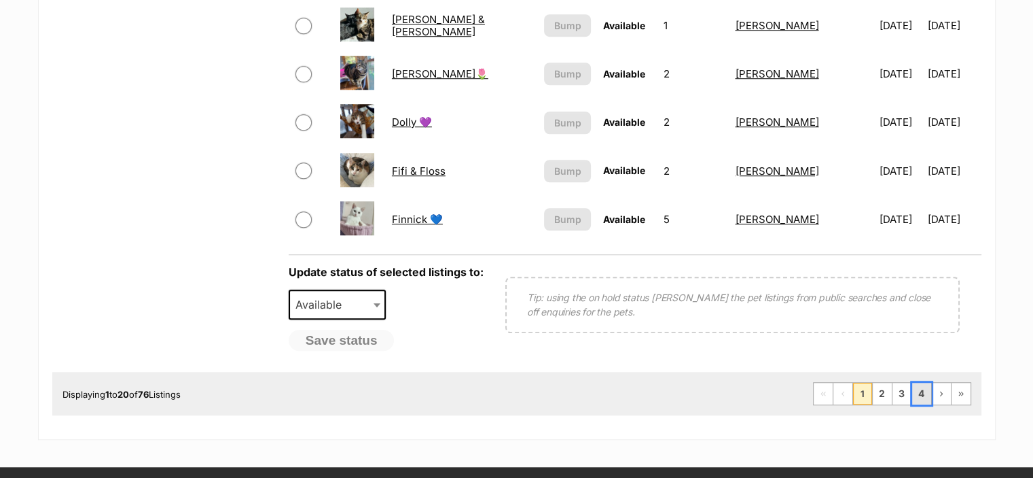
click at [918, 391] on link "4" at bounding box center [921, 393] width 19 height 22
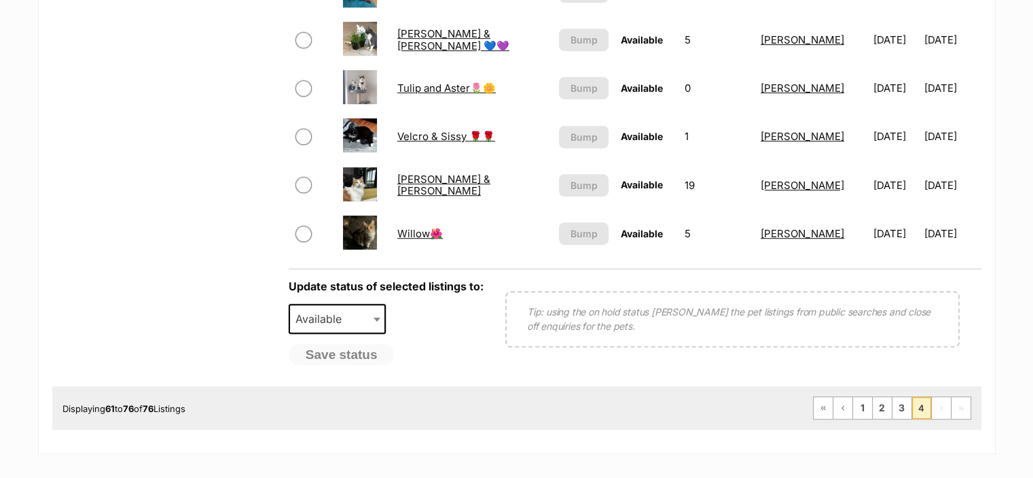
scroll to position [883, 0]
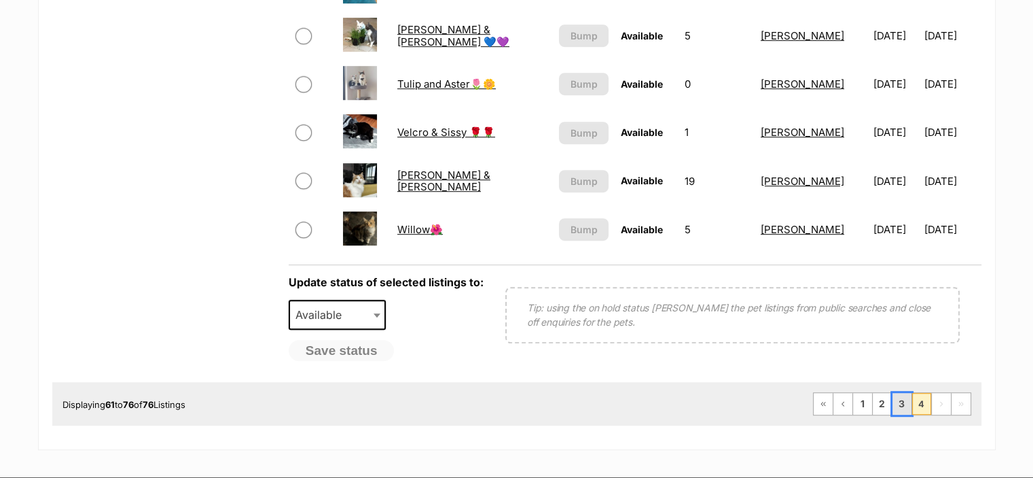
click at [905, 397] on link "3" at bounding box center [902, 404] width 19 height 22
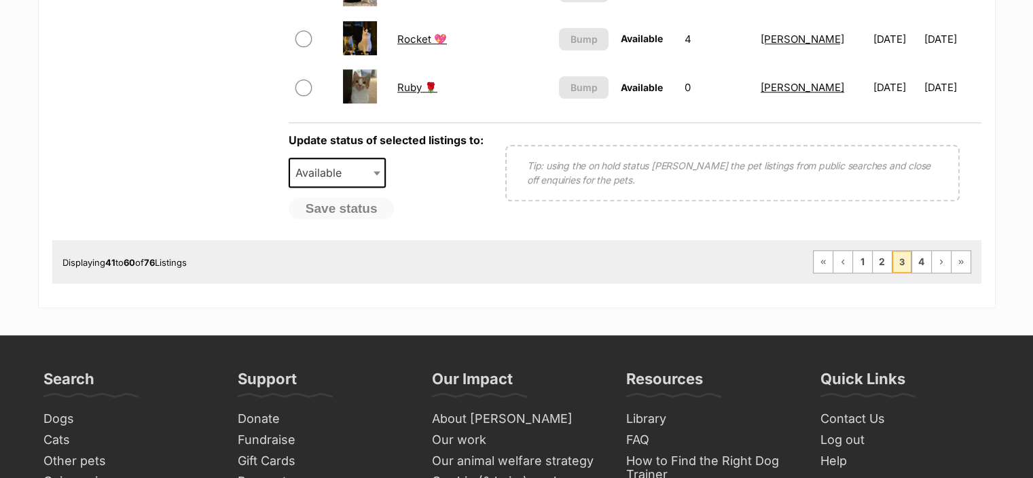
scroll to position [1359, 0]
